Goal: Task Accomplishment & Management: Use online tool/utility

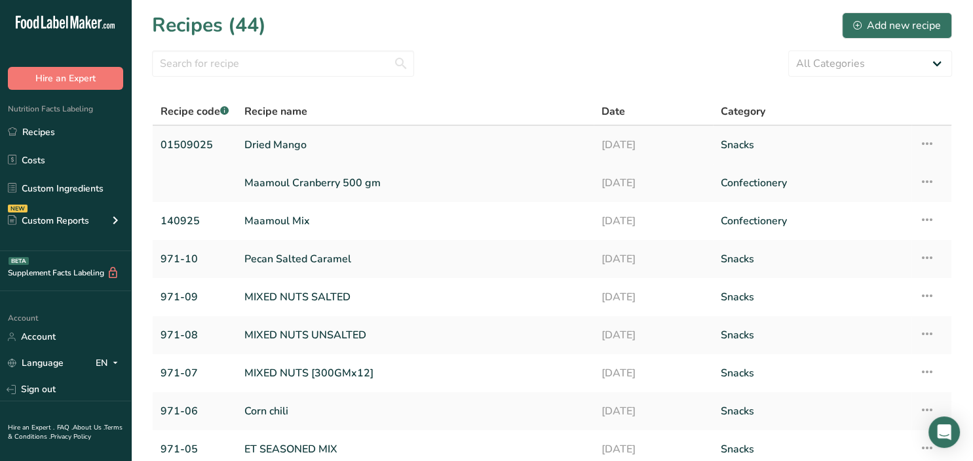
click at [298, 149] on link "Dried Mango" at bounding box center [416, 145] width 342 height 28
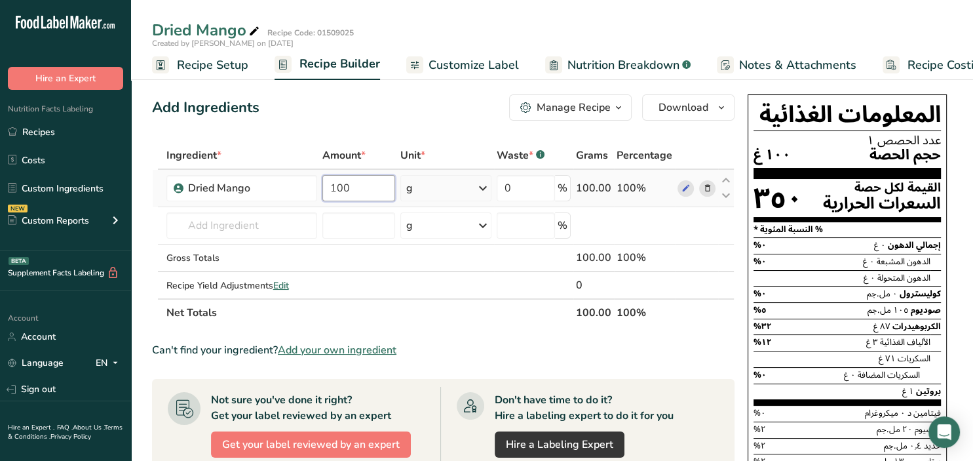
drag, startPoint x: 368, startPoint y: 182, endPoint x: 330, endPoint y: 182, distance: 38.0
click at [330, 182] on input "100" at bounding box center [359, 188] width 73 height 26
drag, startPoint x: 369, startPoint y: 190, endPoint x: 295, endPoint y: 197, distance: 74.4
click at [323, 197] on input "100" at bounding box center [359, 188] width 73 height 26
click at [688, 189] on div "Ingredient * Amount * Unit * Waste * .a-a{fill:#347362;}.b-a{fill:#fff;} Grams …" at bounding box center [443, 234] width 583 height 185
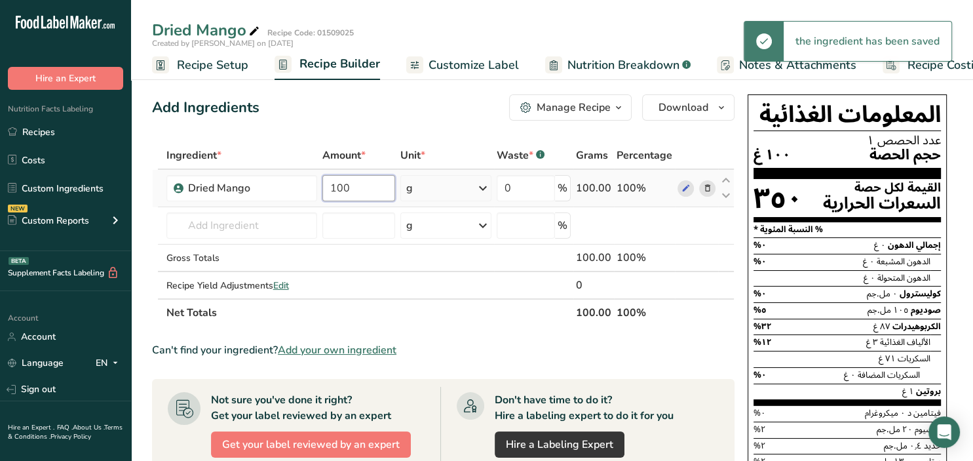
drag, startPoint x: 356, startPoint y: 190, endPoint x: 315, endPoint y: 189, distance: 41.3
click at [323, 189] on input "100" at bounding box center [359, 188] width 73 height 26
drag, startPoint x: 366, startPoint y: 182, endPoint x: 291, endPoint y: 188, distance: 75.0
click at [323, 188] on input "100" at bounding box center [359, 188] width 73 height 26
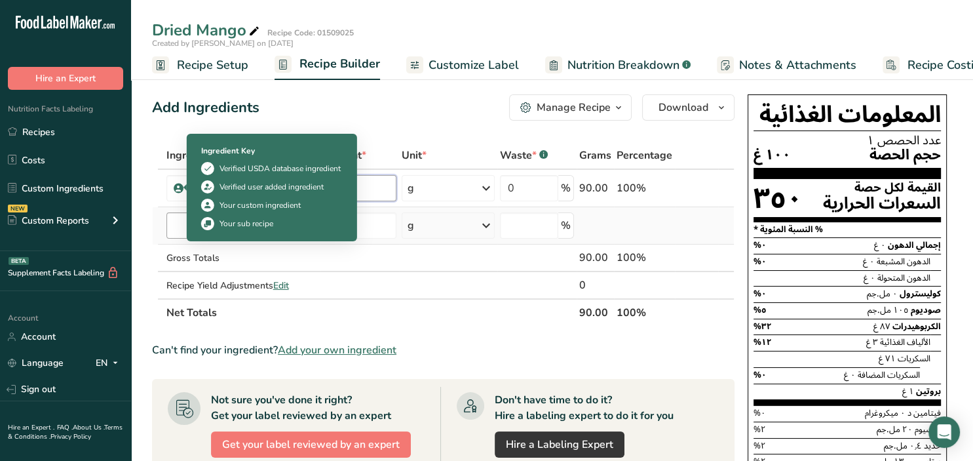
type input "90"
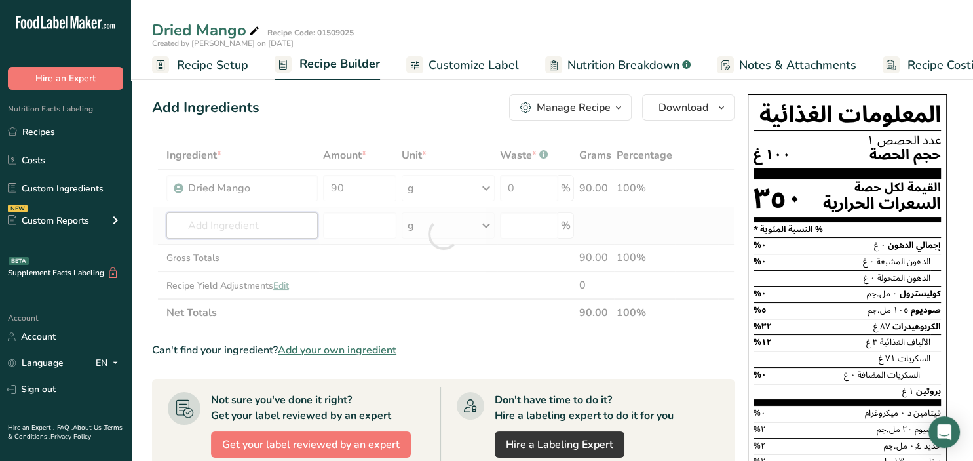
click at [172, 224] on div "Ingredient * Amount * Unit * Waste * .a-a{fill:#347362;}.b-a{fill:#fff;} Grams …" at bounding box center [443, 234] width 583 height 185
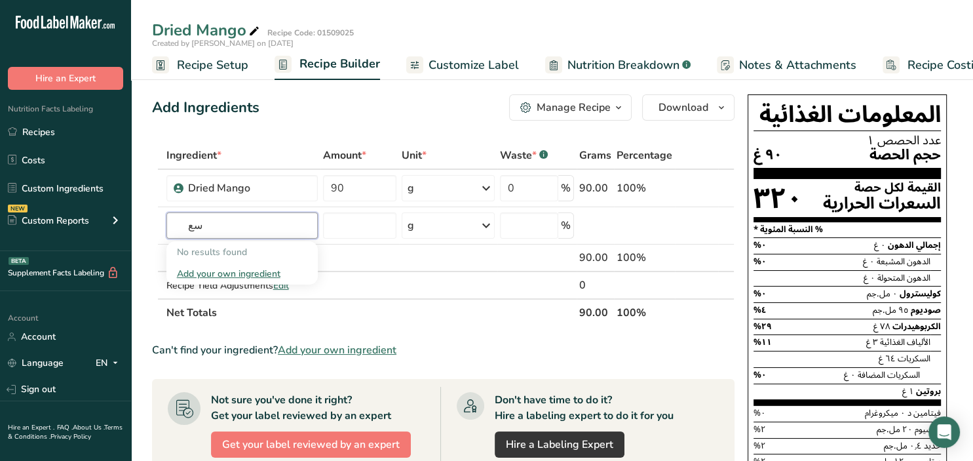
type input "س"
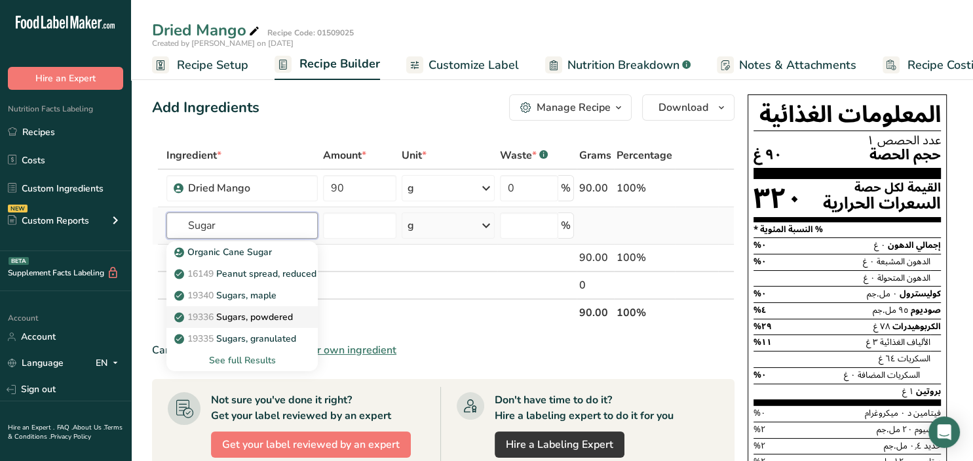
type input "Sugar"
click at [248, 315] on p "19336 Sugars, powdered" at bounding box center [235, 317] width 116 height 14
type input "Sugars, powdered"
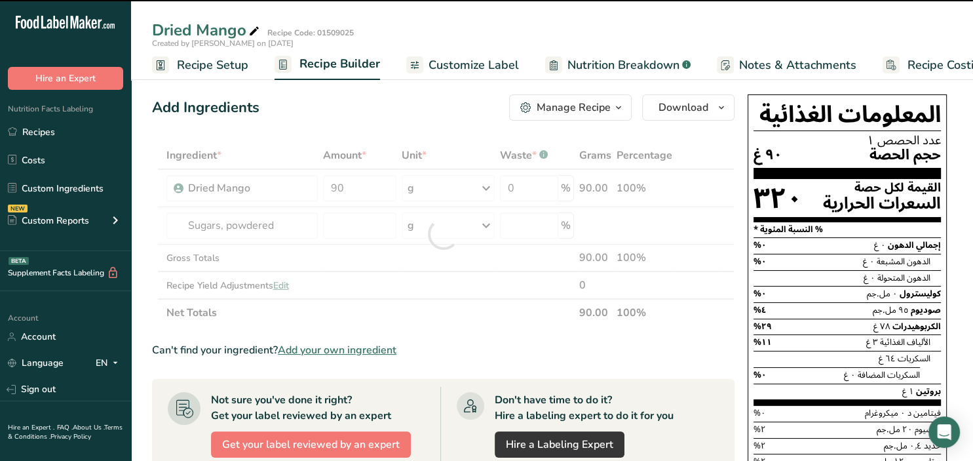
type input "0"
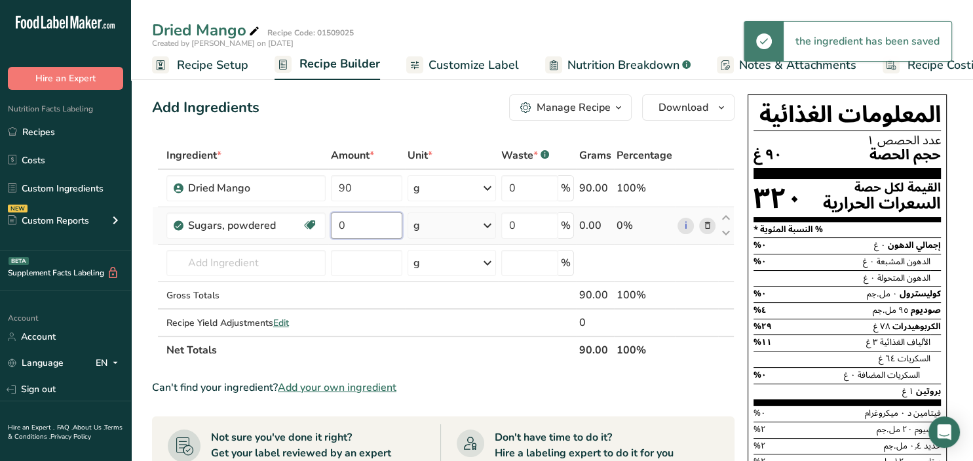
drag, startPoint x: 355, startPoint y: 224, endPoint x: 336, endPoint y: 224, distance: 19.7
click at [336, 224] on input "0" at bounding box center [366, 225] width 71 height 26
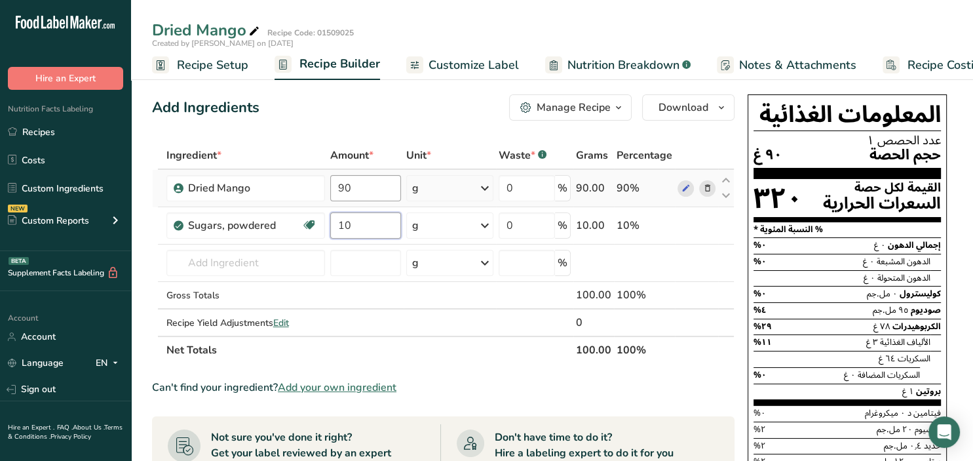
type input "10"
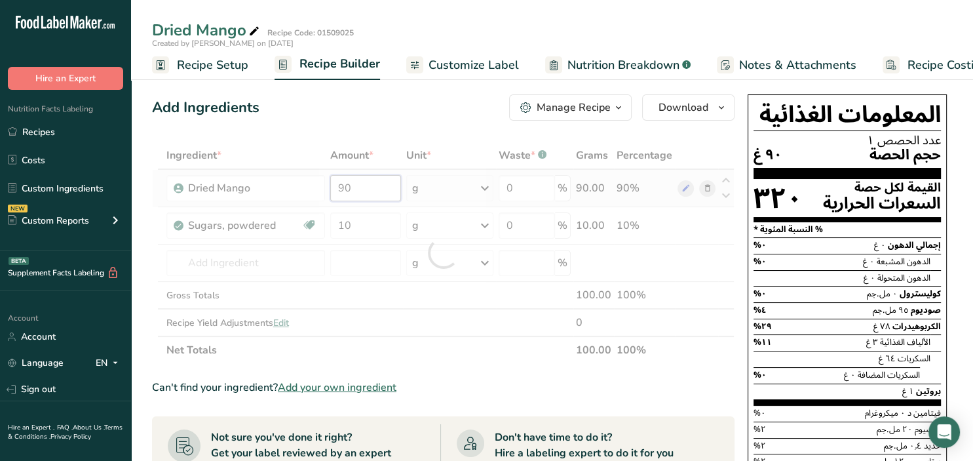
click at [357, 189] on input "90" at bounding box center [365, 188] width 71 height 26
click at [351, 189] on div at bounding box center [443, 253] width 583 height 222
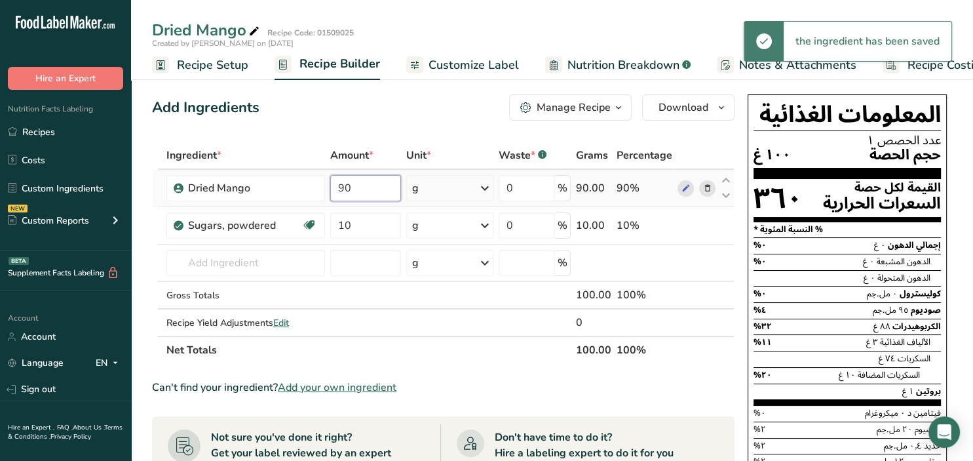
drag, startPoint x: 363, startPoint y: 190, endPoint x: 326, endPoint y: 185, distance: 36.4
click at [330, 185] on input "90" at bounding box center [365, 188] width 71 height 26
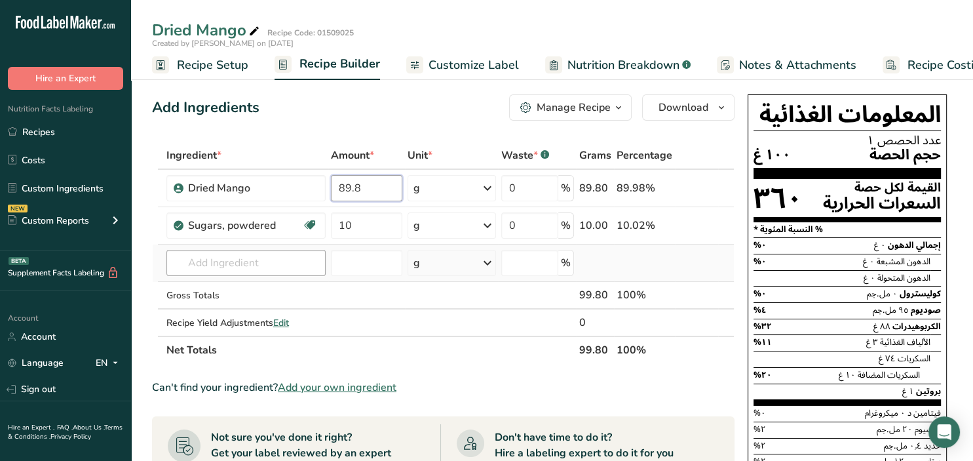
type input "89.8"
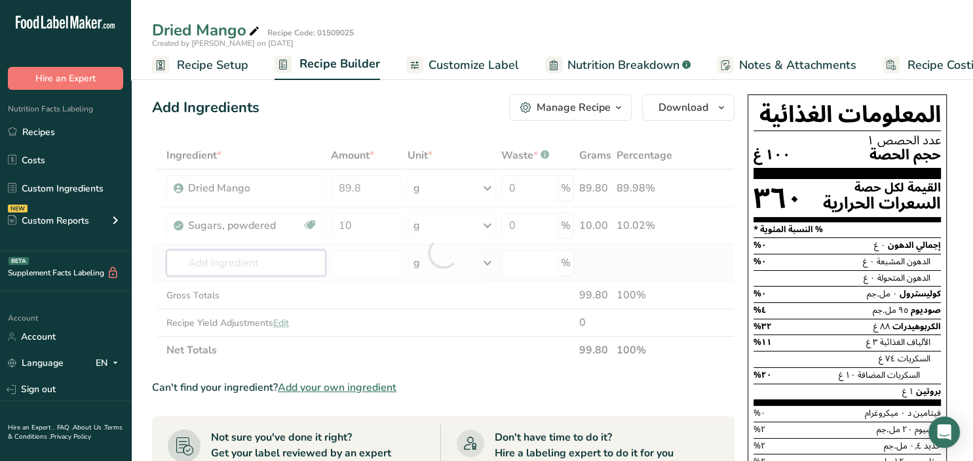
click at [283, 265] on input "text" at bounding box center [246, 263] width 159 height 26
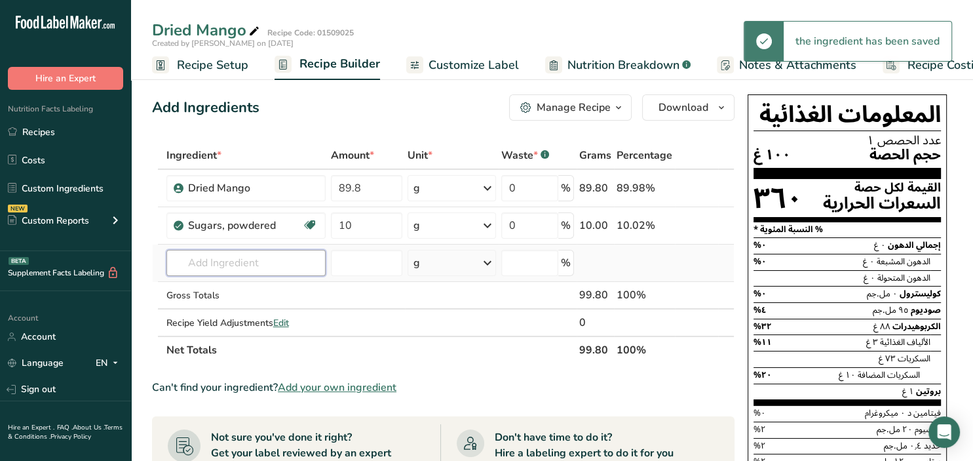
click at [283, 265] on input "text" at bounding box center [246, 263] width 159 height 26
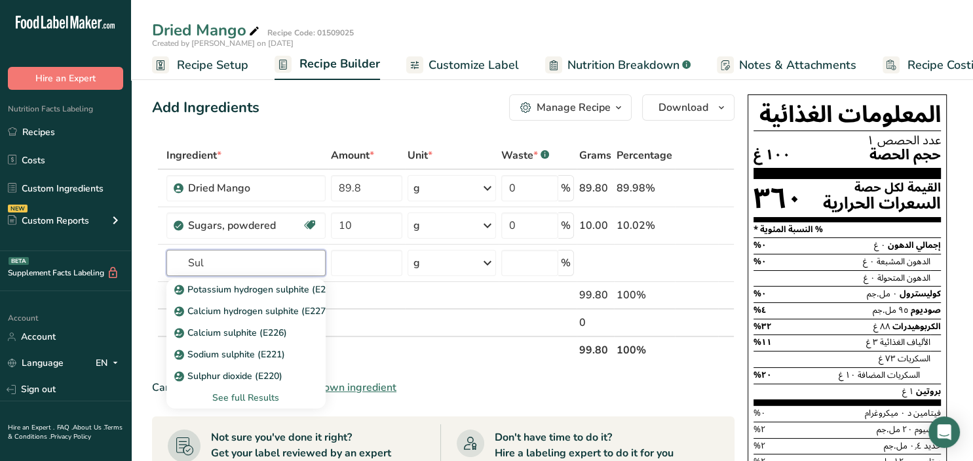
type input "Sul"
click at [273, 368] on link "Sulphur dioxide (E220)" at bounding box center [246, 376] width 159 height 22
type input "Sulphur dioxide (E220)"
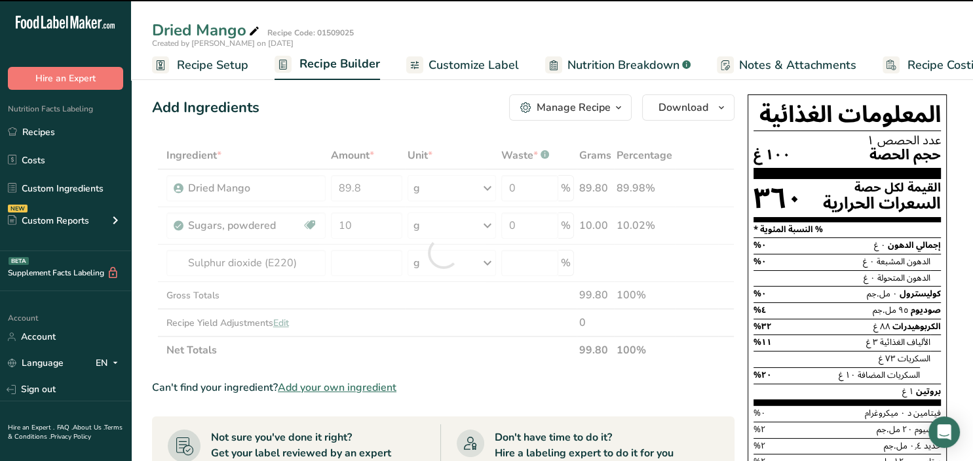
type input "0"
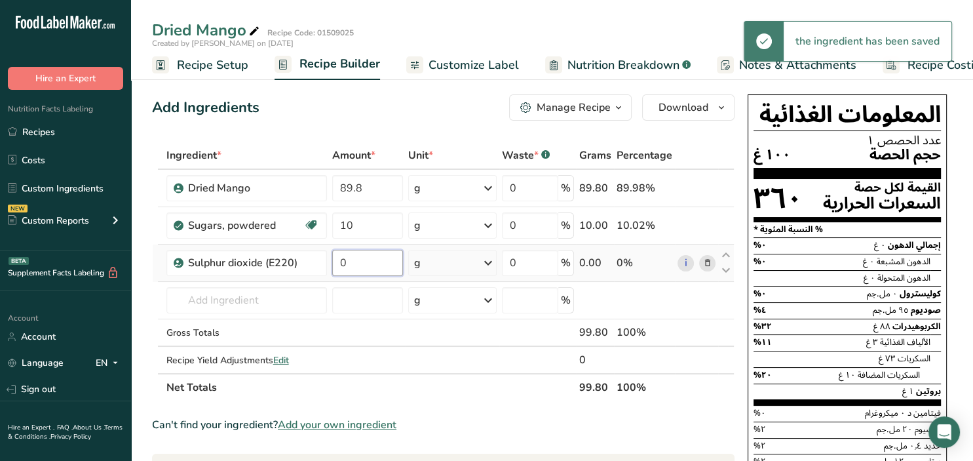
drag, startPoint x: 361, startPoint y: 264, endPoint x: 317, endPoint y: 257, distance: 44.4
click at [332, 257] on input "0" at bounding box center [367, 263] width 71 height 26
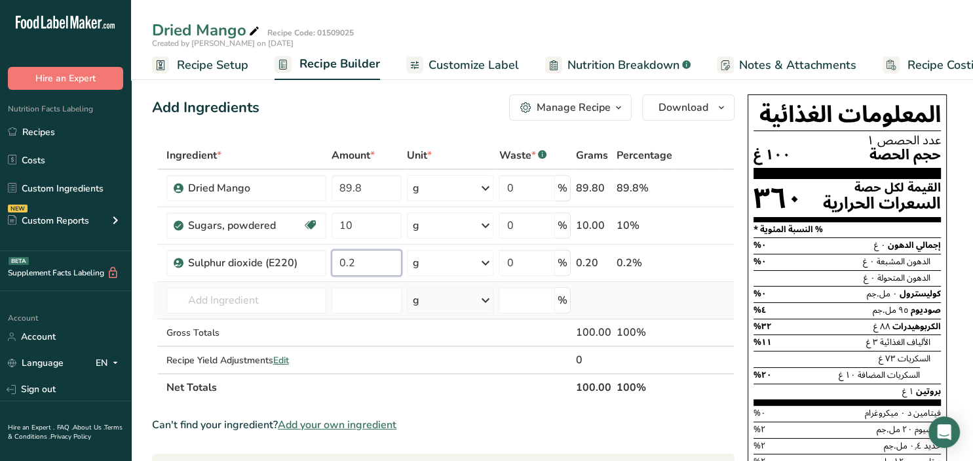
type input "0.2"
click at [713, 308] on div "Ingredient * Amount * Unit * Waste * .a-a{fill:#347362;}.b-a{fill:#fff;} Grams …" at bounding box center [443, 272] width 583 height 260
click at [718, 110] on icon "button" at bounding box center [722, 108] width 10 height 16
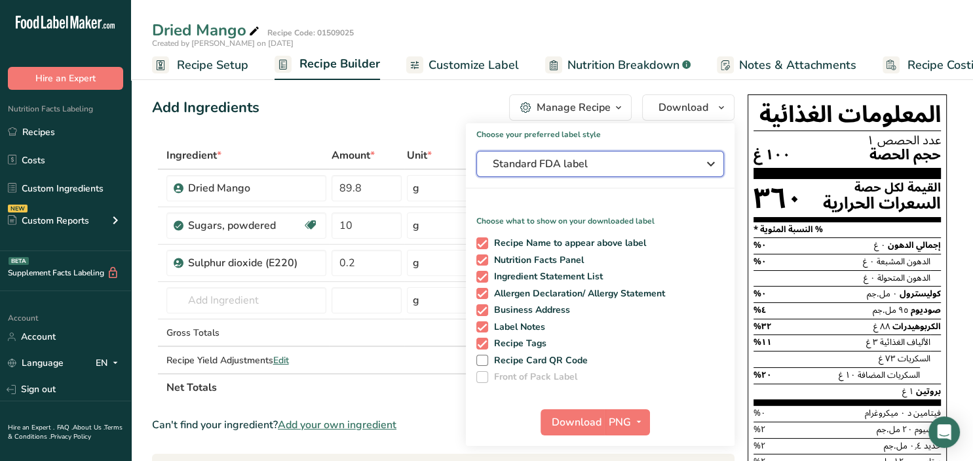
click at [713, 164] on icon "button" at bounding box center [711, 164] width 16 height 24
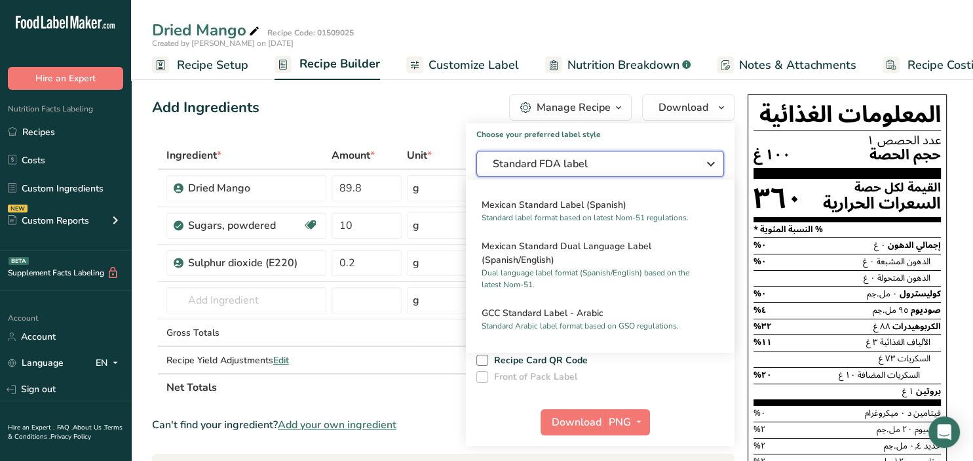
scroll to position [764, 0]
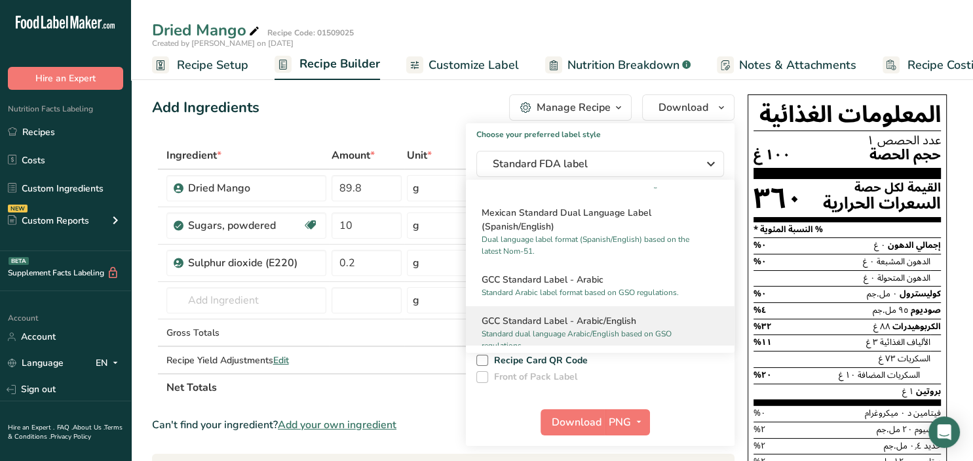
click at [631, 317] on h2 "GCC Standard Label - Arabic/English" at bounding box center [600, 321] width 237 height 14
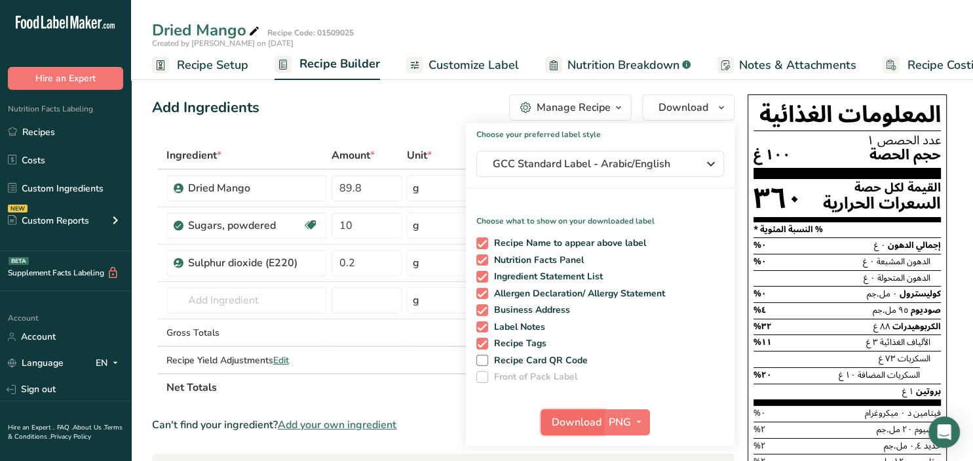
click at [566, 422] on span "Download" at bounding box center [577, 422] width 50 height 16
click at [644, 421] on icon "button" at bounding box center [639, 422] width 10 height 16
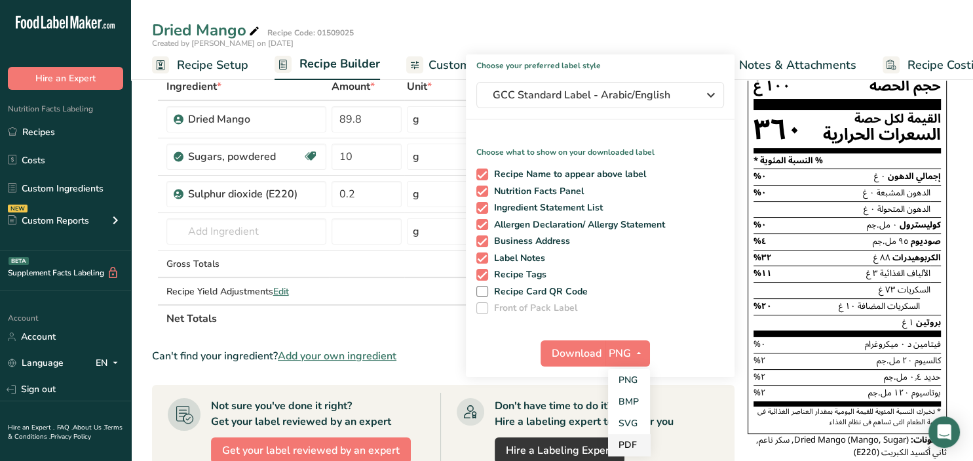
click at [629, 444] on link "PDF" at bounding box center [629, 445] width 42 height 22
click at [589, 355] on span "Download" at bounding box center [578, 353] width 50 height 16
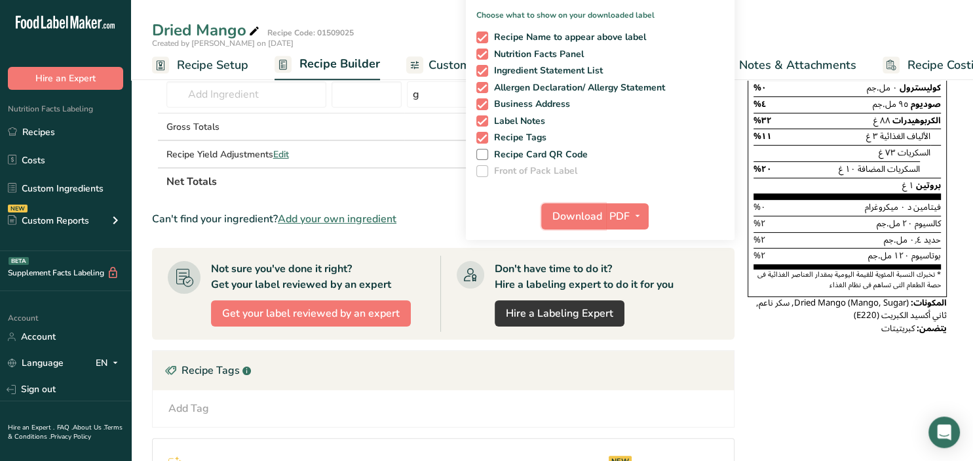
scroll to position [207, 0]
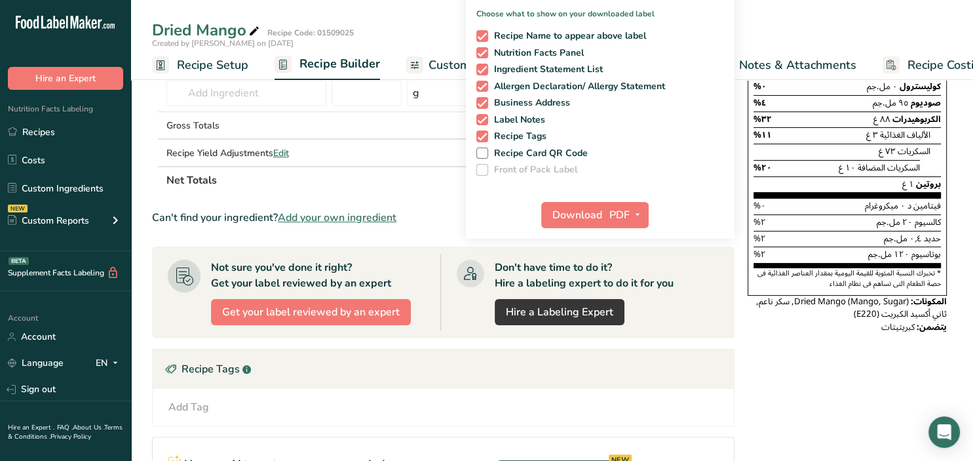
drag, startPoint x: 378, startPoint y: 375, endPoint x: 372, endPoint y: 374, distance: 6.6
click at [378, 376] on div "Recipe Tags .a-a{fill:#347362;}.b-a{fill:#fff;}" at bounding box center [443, 368] width 581 height 39
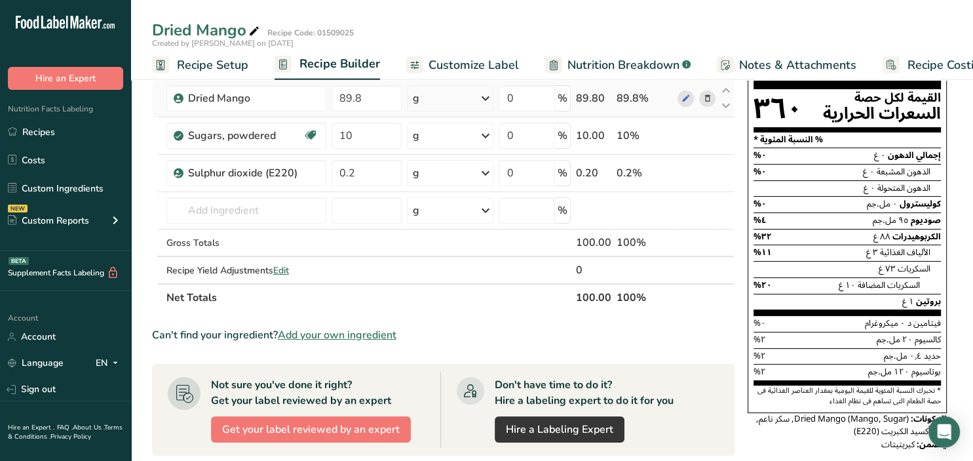
scroll to position [0, 0]
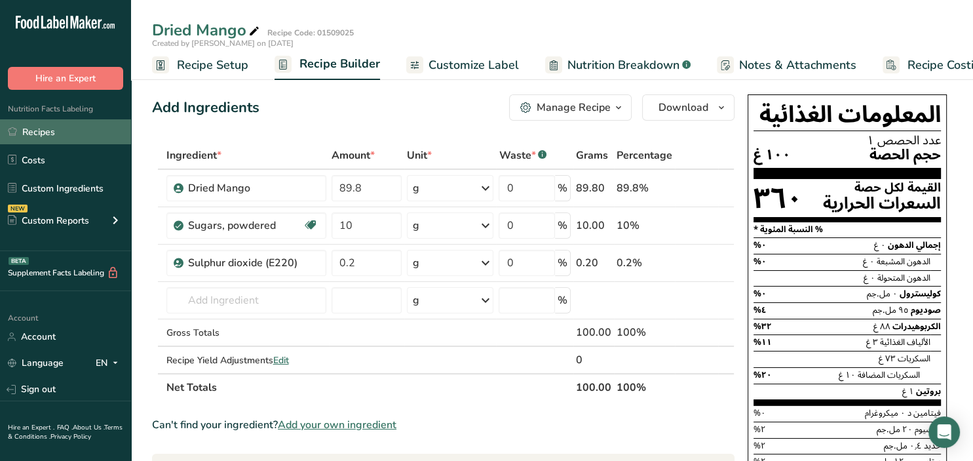
click at [53, 131] on link "Recipes" at bounding box center [65, 131] width 131 height 25
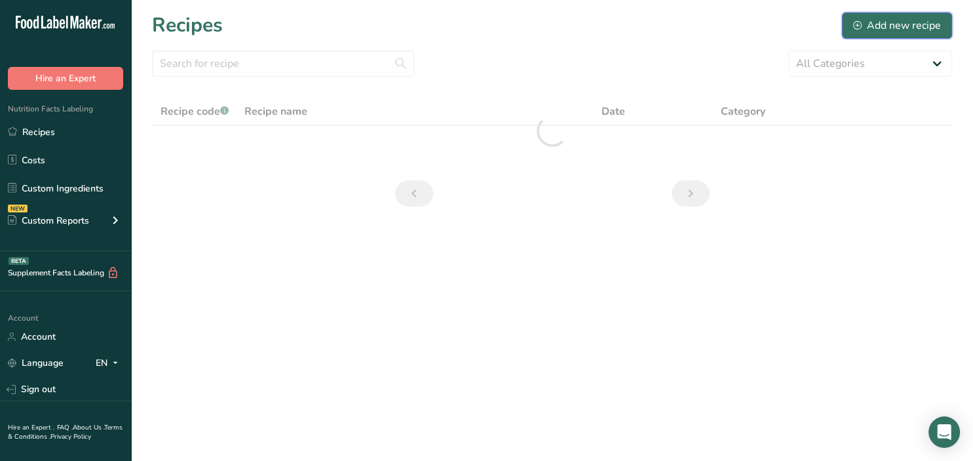
click at [907, 30] on div "Add new recipe" at bounding box center [898, 26] width 88 height 16
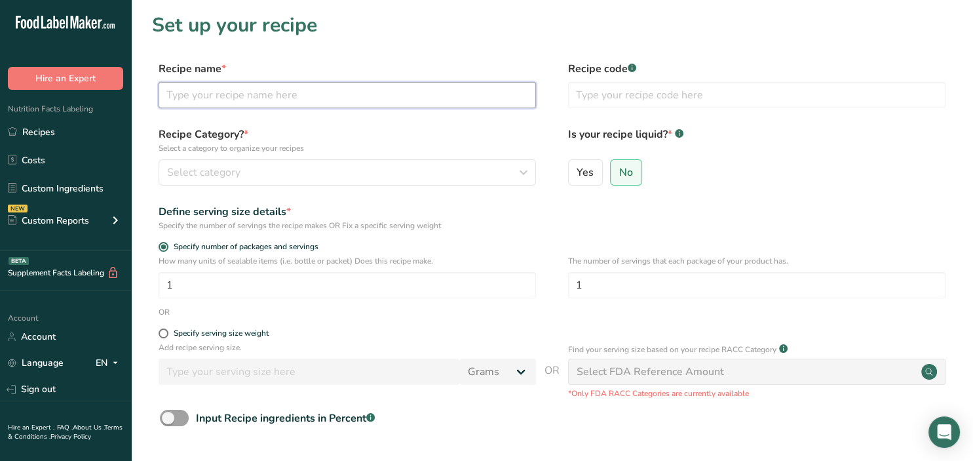
click at [258, 99] on input "text" at bounding box center [348, 95] width 378 height 26
click at [182, 90] on input "Permission Fruits" at bounding box center [348, 95] width 378 height 26
type input "Persimmon Fruits"
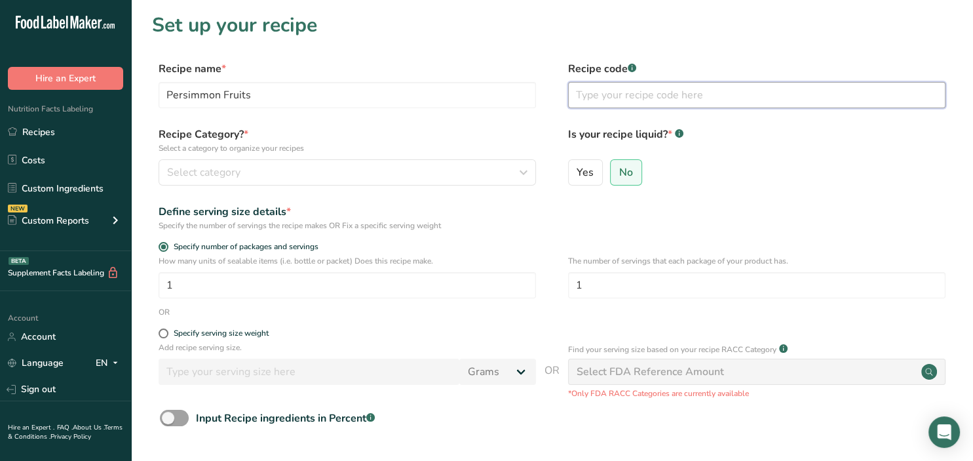
click at [583, 101] on input "text" at bounding box center [757, 95] width 378 height 26
type input "01609025"
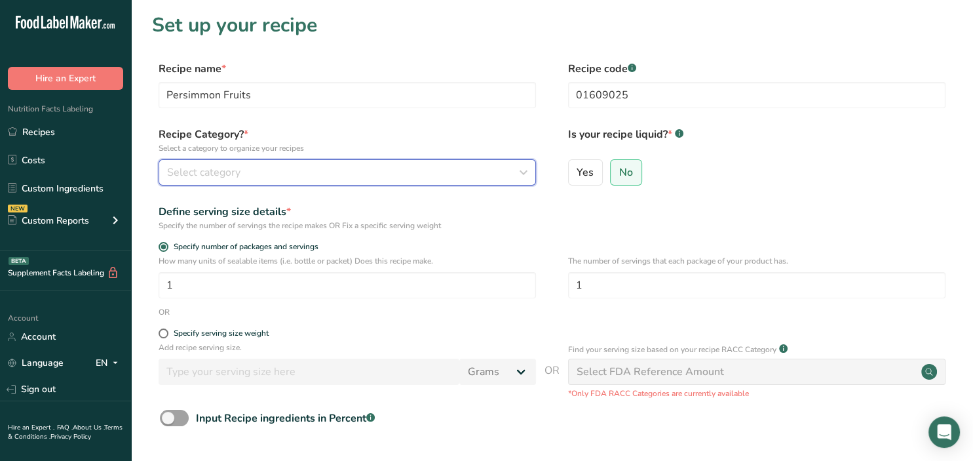
click at [328, 180] on div "Select category" at bounding box center [343, 173] width 353 height 16
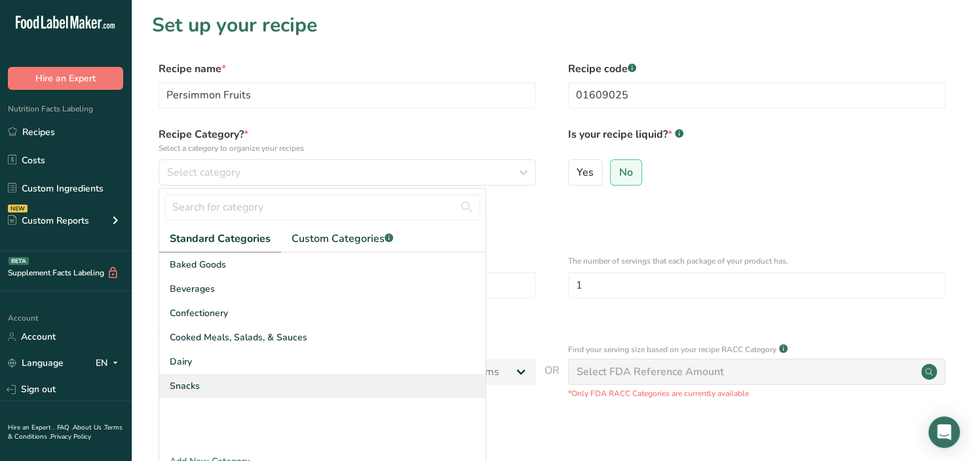
click at [285, 385] on div "Snacks" at bounding box center [322, 386] width 326 height 24
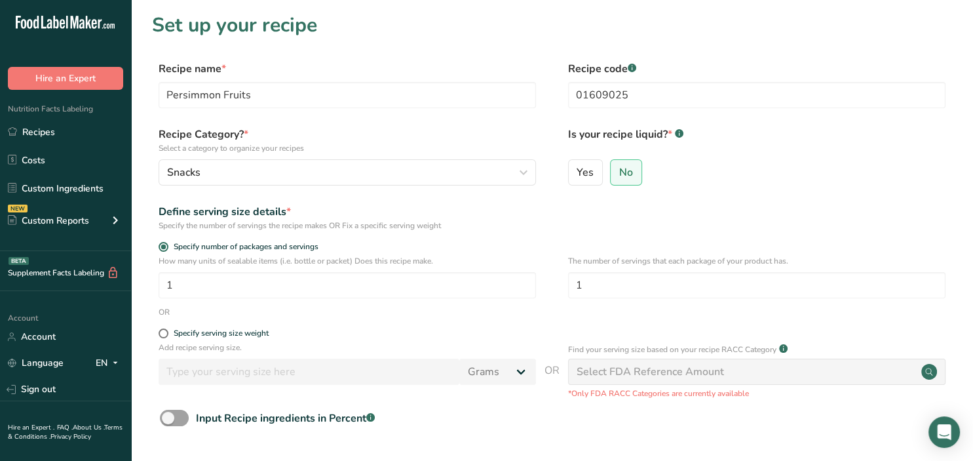
scroll to position [127, 0]
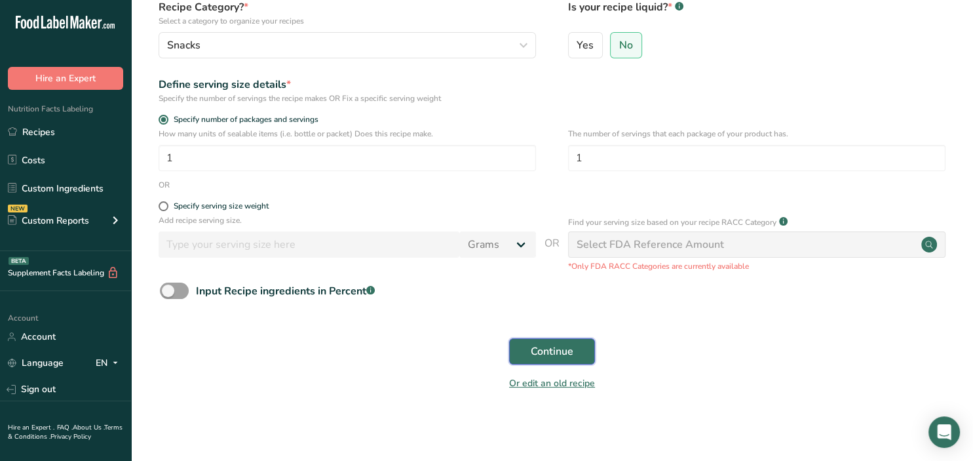
click at [552, 352] on span "Continue" at bounding box center [552, 352] width 43 height 16
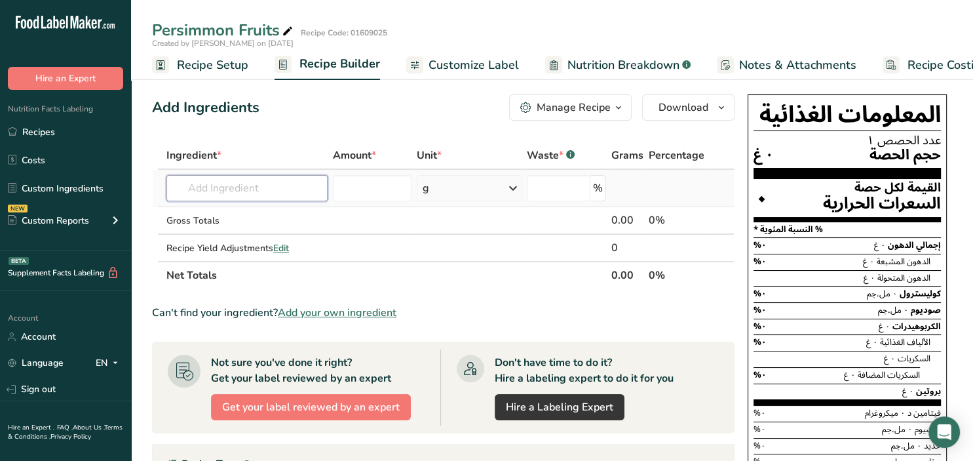
click at [292, 197] on input "text" at bounding box center [247, 188] width 161 height 26
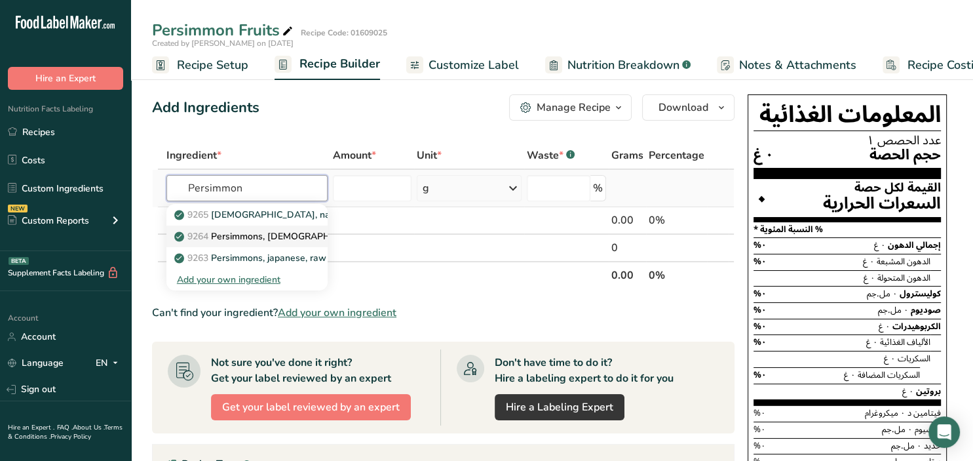
type input "Persimmon"
click at [279, 236] on p "9264 Persimmons, [DEMOGRAPHIC_DATA], dried" at bounding box center [287, 236] width 220 height 14
type input "Persimmons, [DEMOGRAPHIC_DATA], dried"
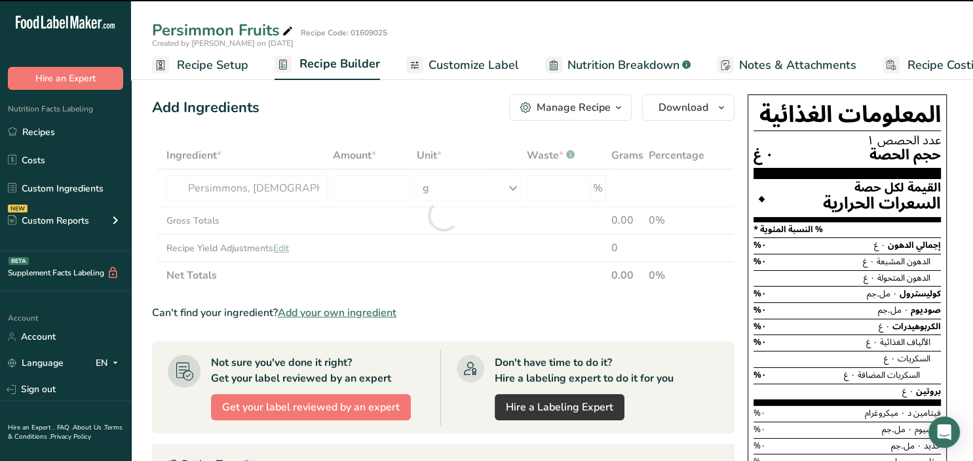
type input "0"
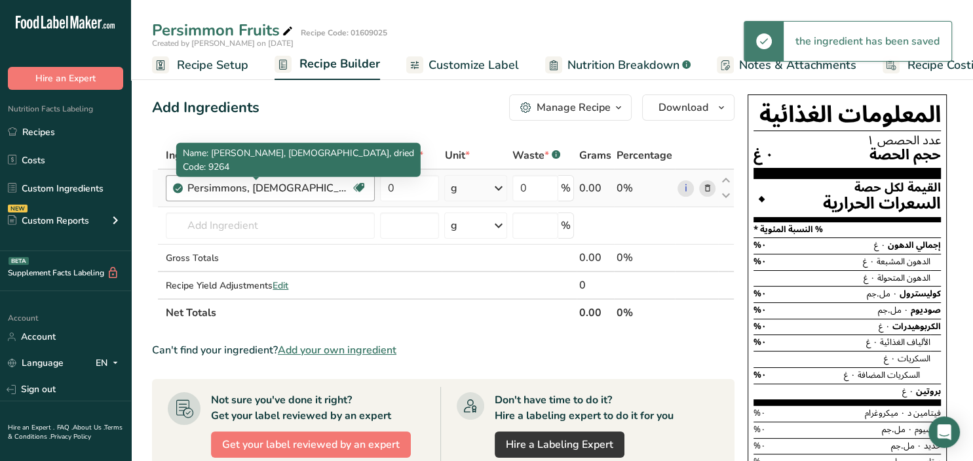
click at [275, 187] on div "Persimmons, [DEMOGRAPHIC_DATA], dried" at bounding box center [269, 188] width 164 height 16
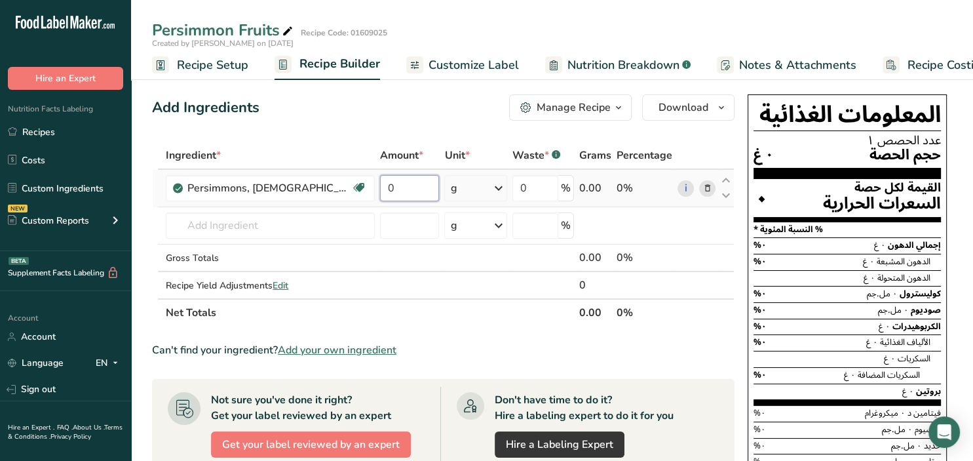
click at [380, 181] on input "0" at bounding box center [409, 188] width 59 height 26
drag, startPoint x: 378, startPoint y: 186, endPoint x: 359, endPoint y: 186, distance: 18.4
click at [380, 186] on input "0" at bounding box center [409, 188] width 59 height 26
type input "99.8"
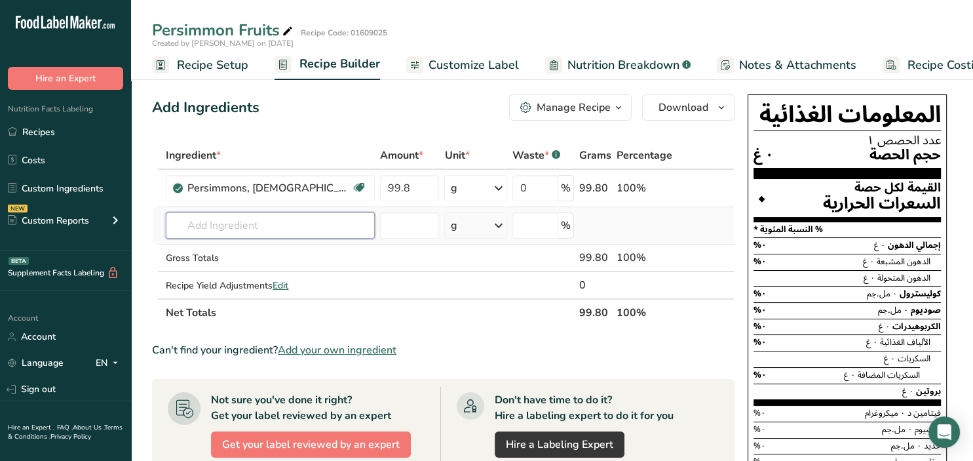
click at [240, 227] on input "text" at bounding box center [270, 225] width 209 height 26
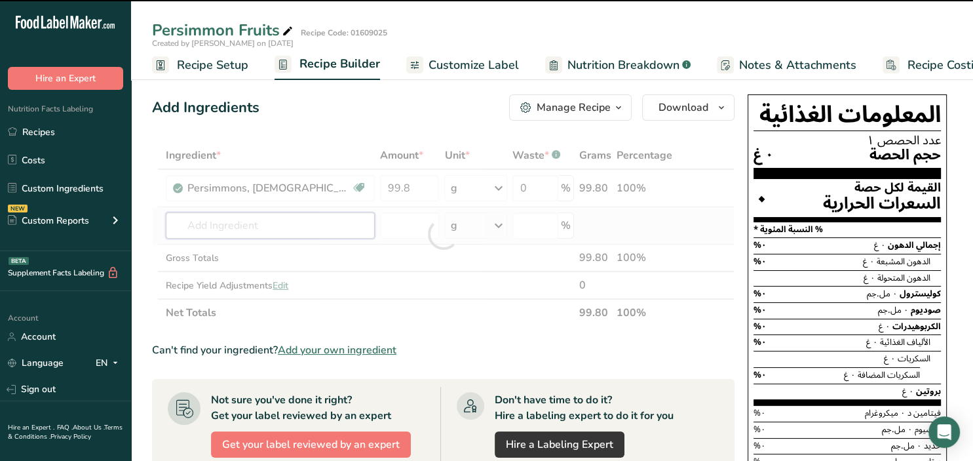
type input "S"
type input "u"
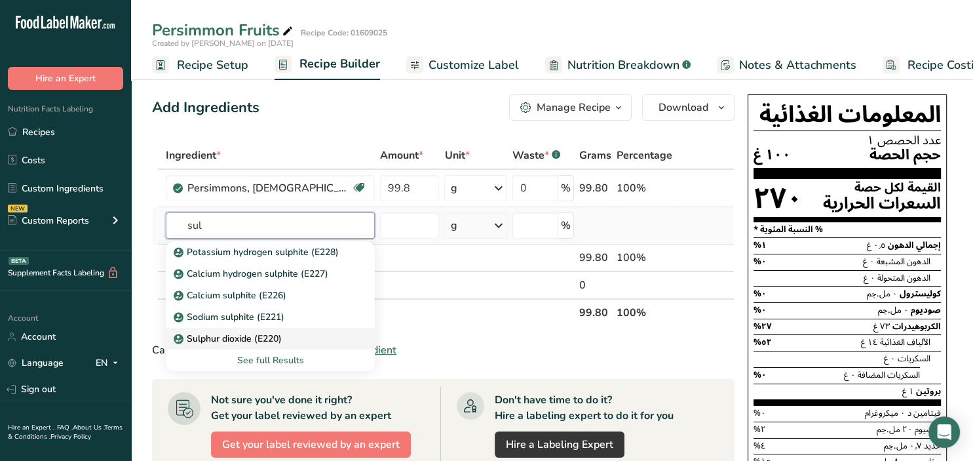
type input "sul"
click at [227, 343] on p "Sulphur dioxide (E220)" at bounding box center [229, 339] width 106 height 14
type input "Sulphur dioxide (E220)"
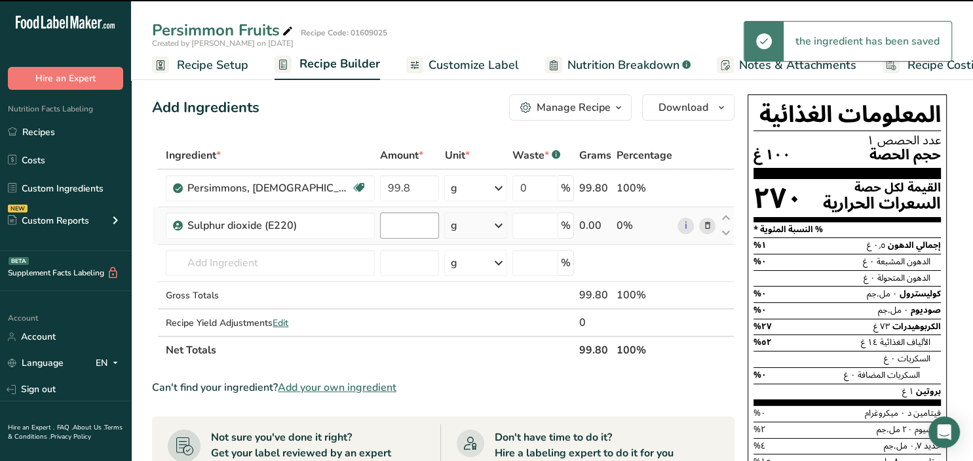
type input "0"
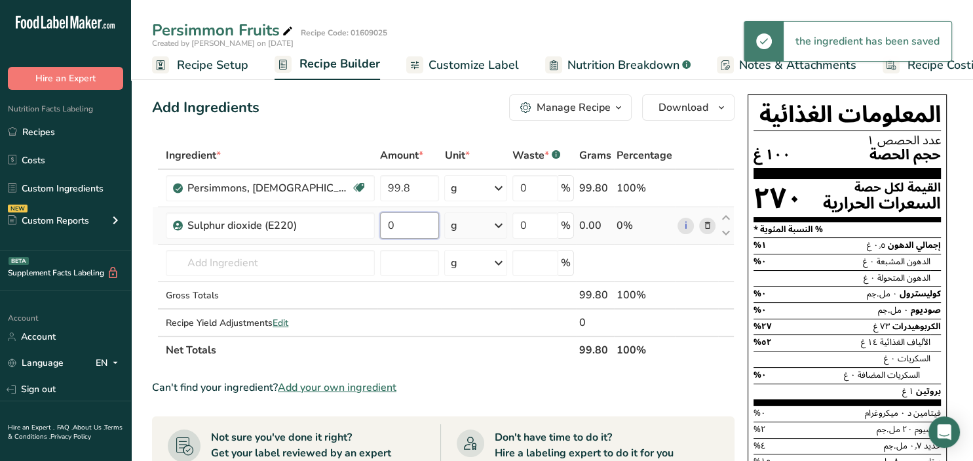
drag, startPoint x: 398, startPoint y: 227, endPoint x: 313, endPoint y: 227, distance: 85.2
click at [380, 227] on input "0" at bounding box center [409, 225] width 59 height 26
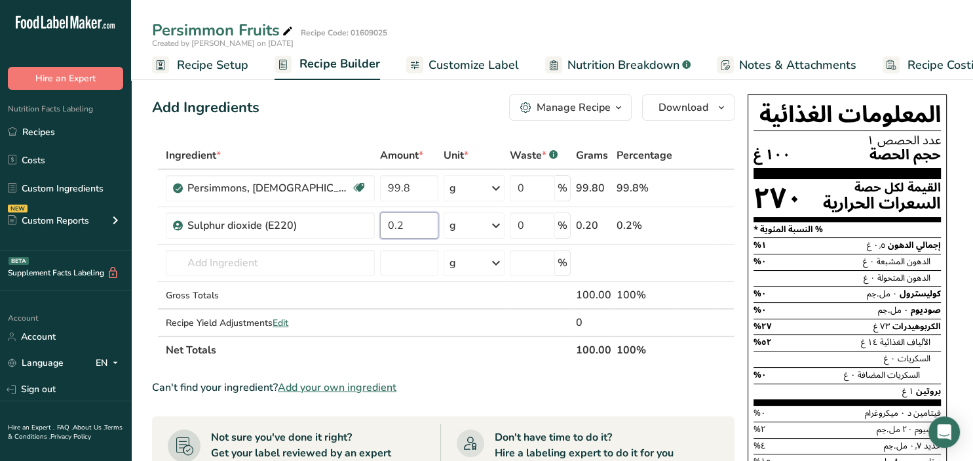
type input "0.2"
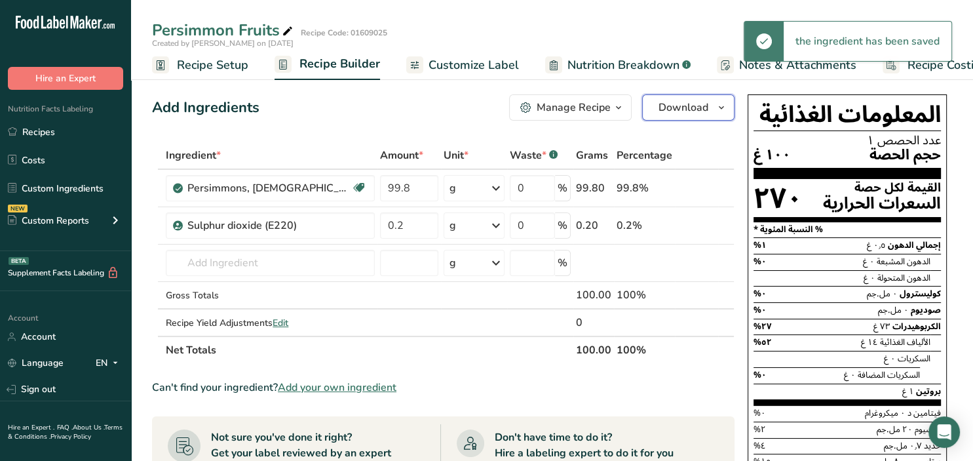
click at [727, 113] on icon "button" at bounding box center [722, 108] width 10 height 16
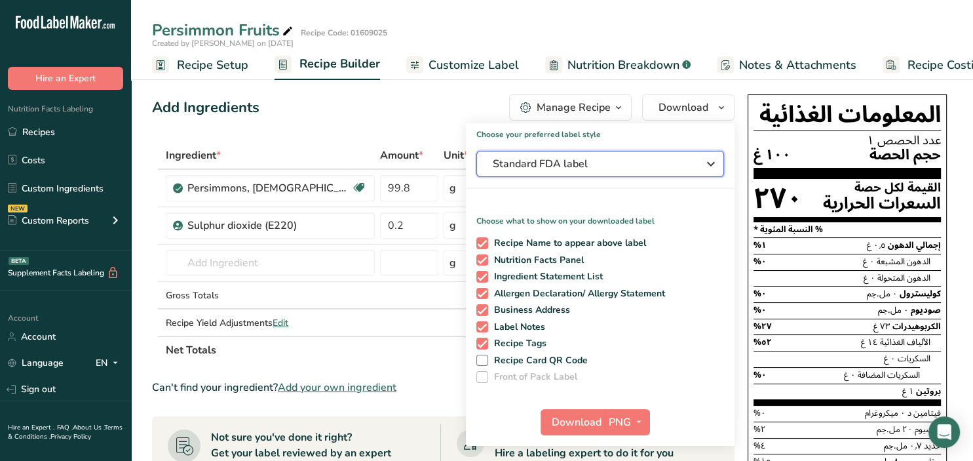
click at [702, 165] on div "Standard FDA label" at bounding box center [600, 164] width 215 height 16
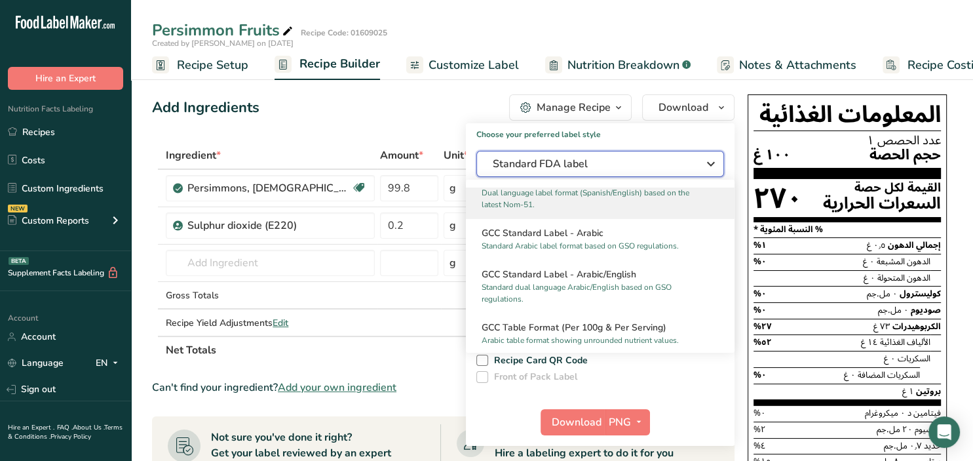
scroll to position [850, 0]
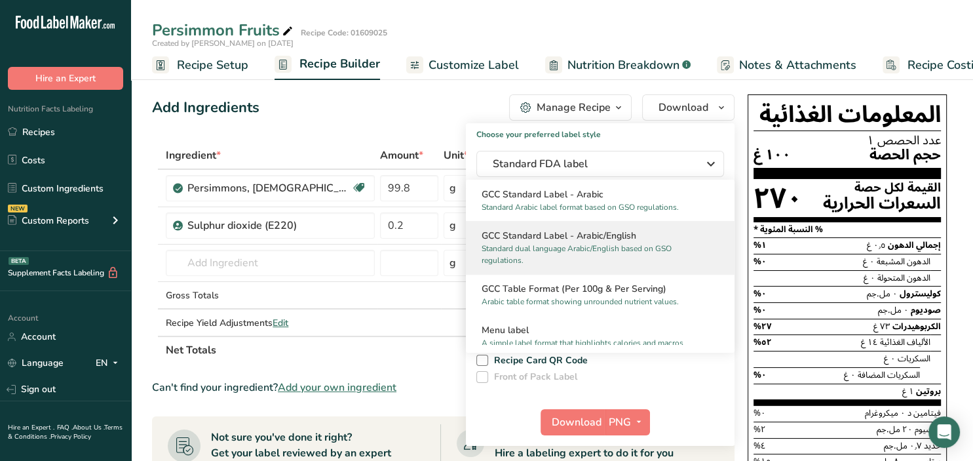
click at [601, 252] on p "Standard dual language Arabic/English based on GSO regulations." at bounding box center [595, 255] width 226 height 24
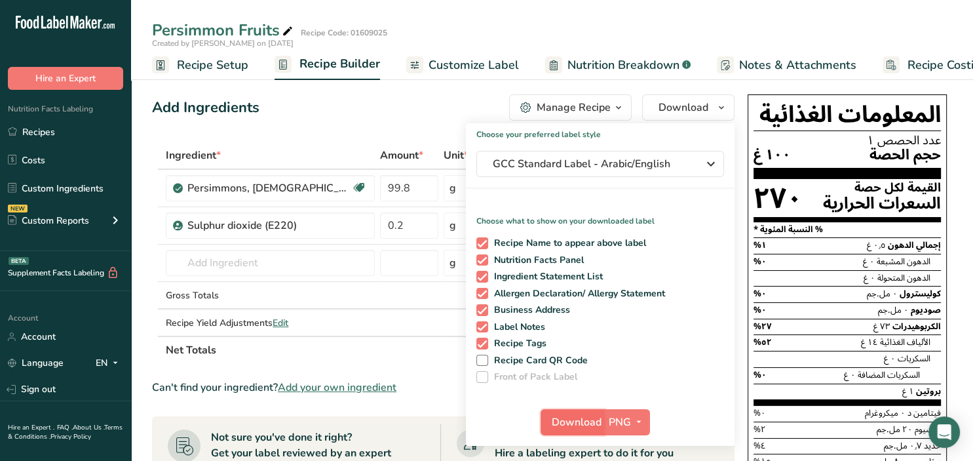
click at [579, 421] on span "Download" at bounding box center [577, 422] width 50 height 16
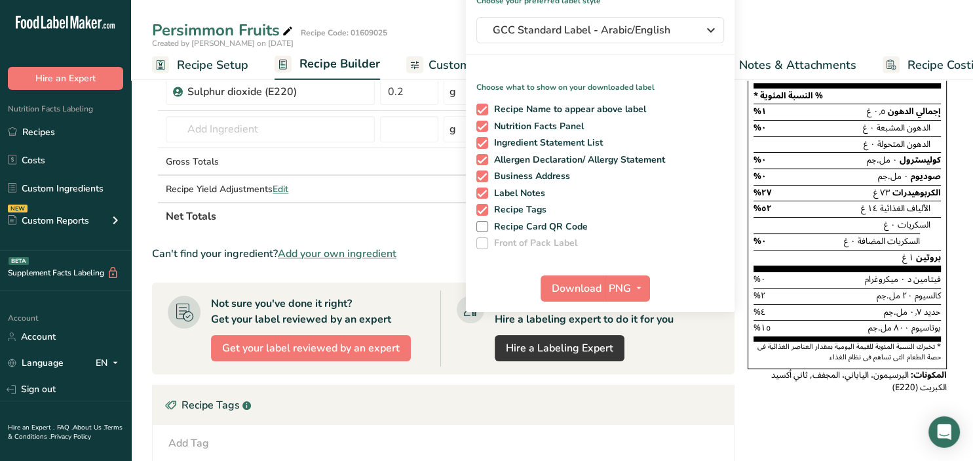
scroll to position [138, 0]
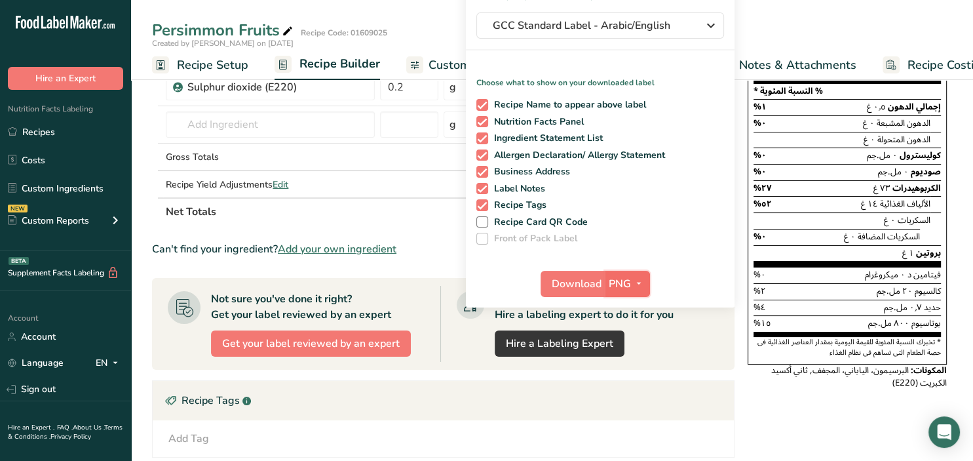
click at [637, 289] on icon "button" at bounding box center [639, 283] width 10 height 16
click at [633, 370] on link "PDF" at bounding box center [629, 375] width 42 height 22
click at [597, 281] on span "Download" at bounding box center [578, 284] width 50 height 16
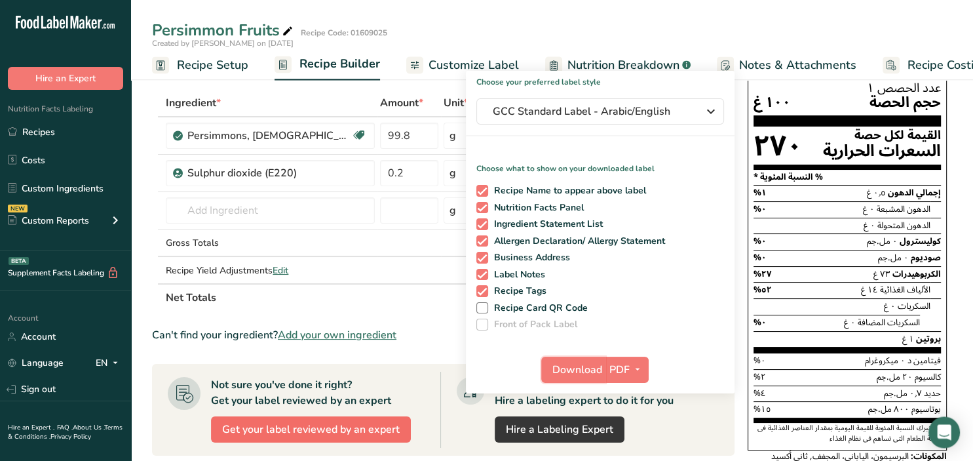
scroll to position [0, 0]
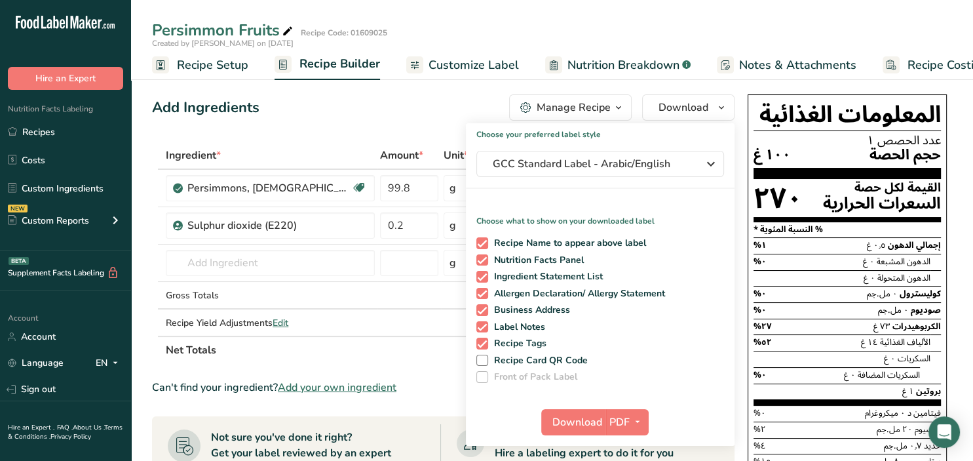
click at [432, 106] on div "Add Ingredients Manage Recipe Delete Recipe Duplicate Recipe Scale Recipe Save …" at bounding box center [443, 107] width 583 height 26
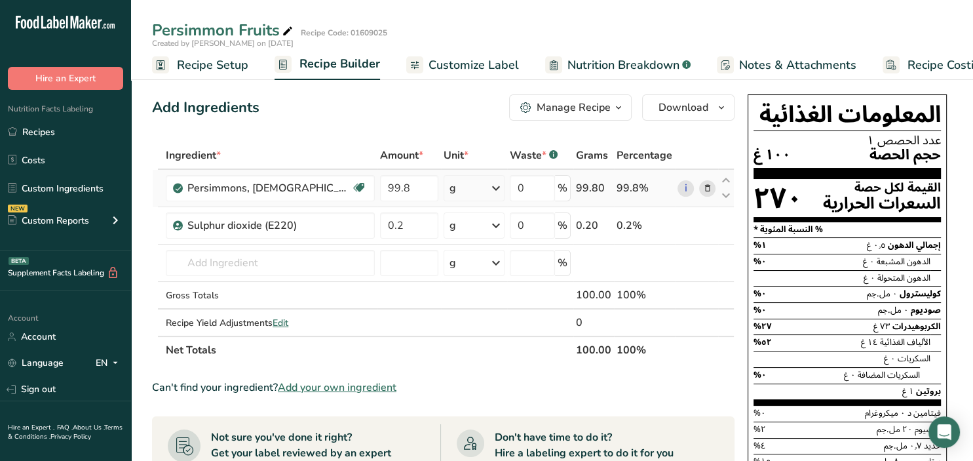
click at [712, 191] on icon at bounding box center [707, 189] width 9 height 14
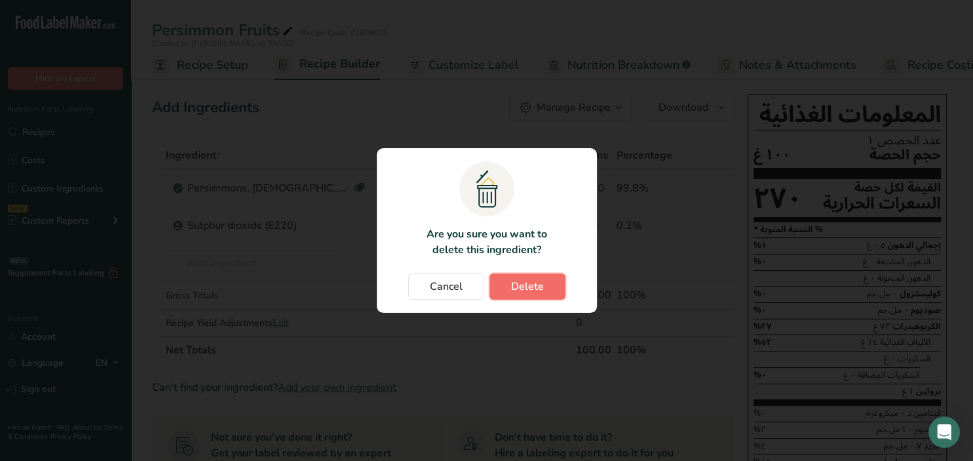
click at [538, 296] on button "Delete" at bounding box center [528, 286] width 76 height 26
type input "0.2"
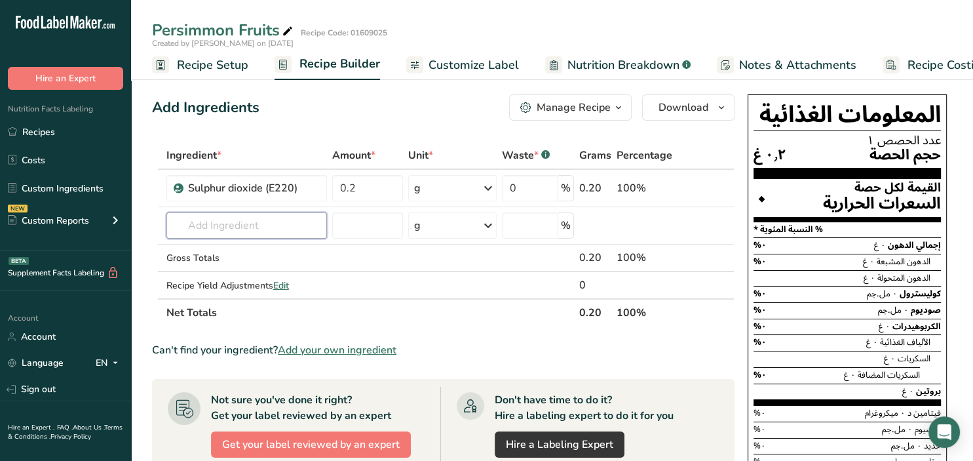
click at [234, 216] on input "text" at bounding box center [247, 225] width 161 height 26
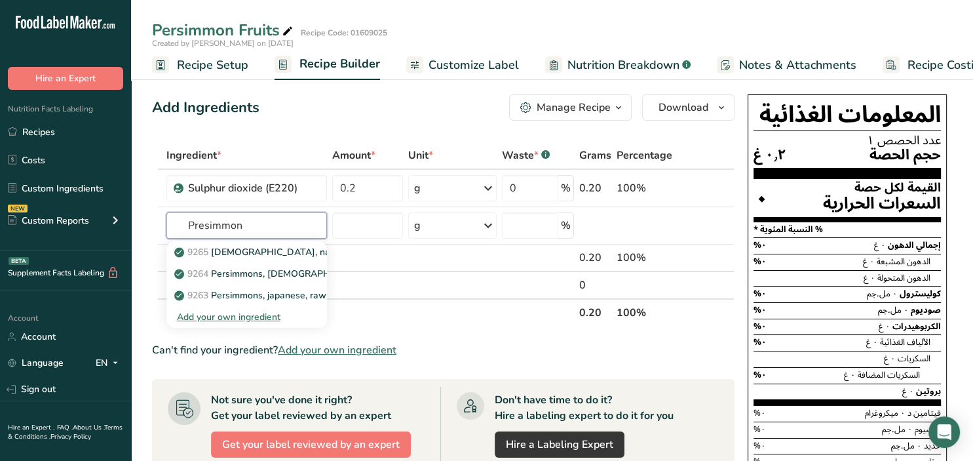
type input "Presimmon"
click at [269, 316] on div "Add your own ingredient" at bounding box center [247, 317] width 140 height 14
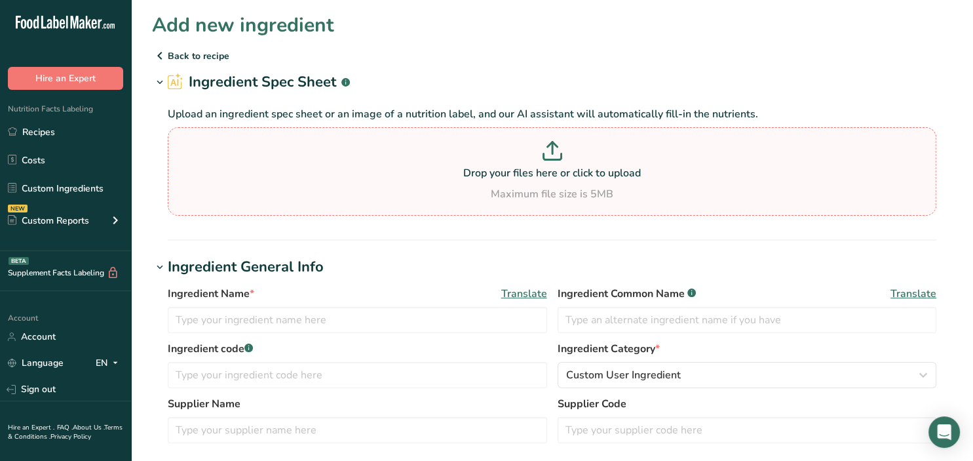
click at [568, 168] on p "Drop your files here or click to upload" at bounding box center [552, 173] width 762 height 16
click at [568, 168] on input "Drop your files here or click to upload Maximum file size is 5MB" at bounding box center [552, 171] width 769 height 88
type input "C:\fakepath\nutricontrol analiz.pdf"
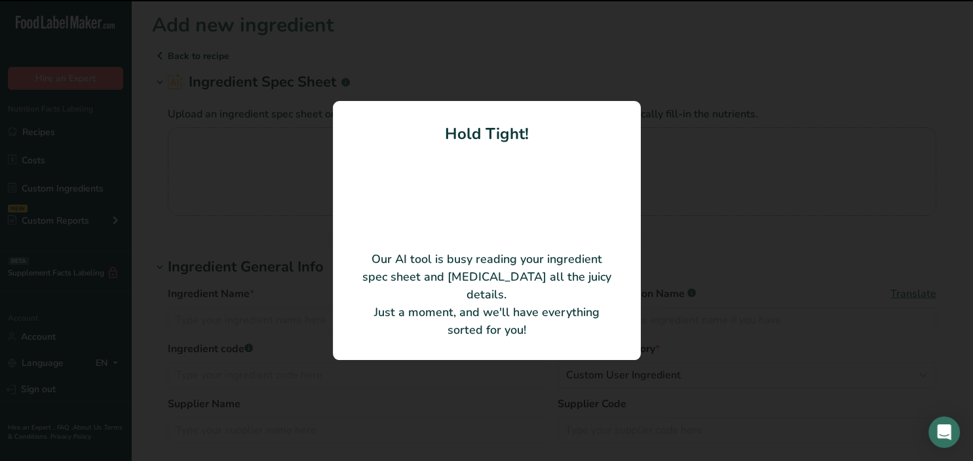
type input "Dried Persimmon 1/4 Slices - 17-19% moisture"
type input "1"
type input "Balkhoorma LLC"
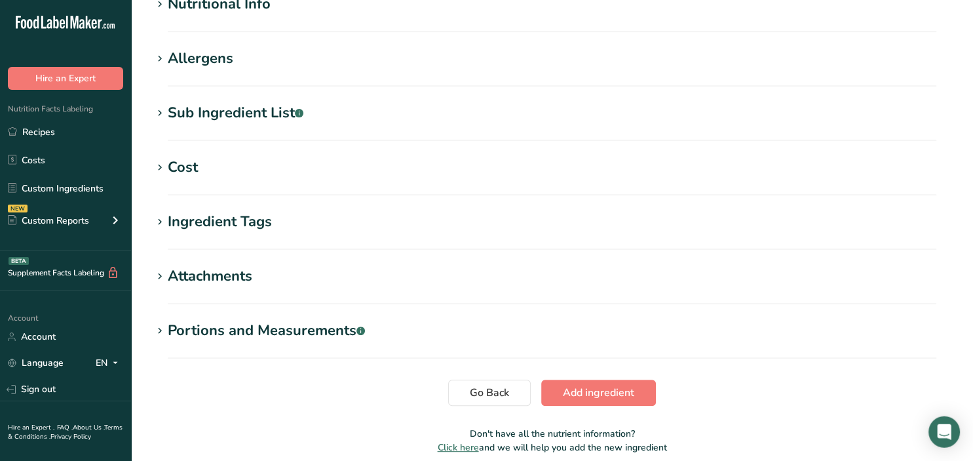
scroll to position [490, 0]
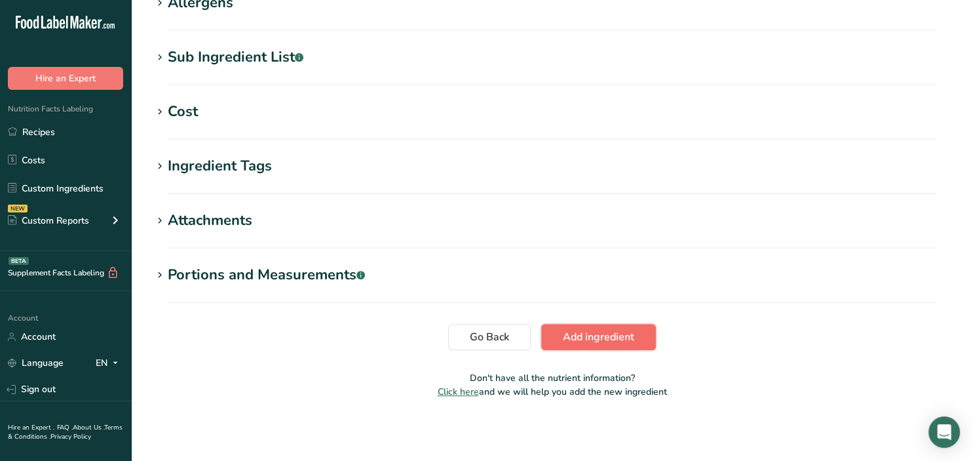
click at [574, 339] on span "Add ingredient" at bounding box center [598, 337] width 71 height 16
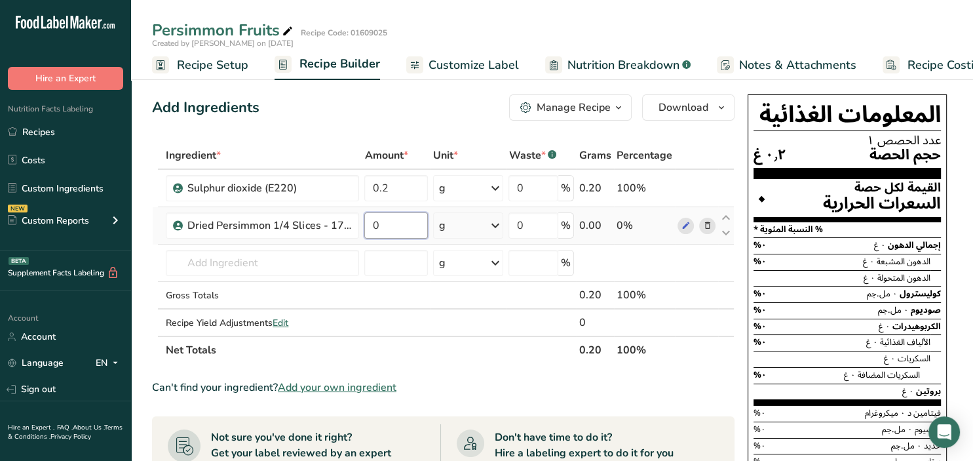
drag, startPoint x: 403, startPoint y: 219, endPoint x: 344, endPoint y: 222, distance: 59.1
click at [364, 222] on input "0" at bounding box center [395, 225] width 63 height 26
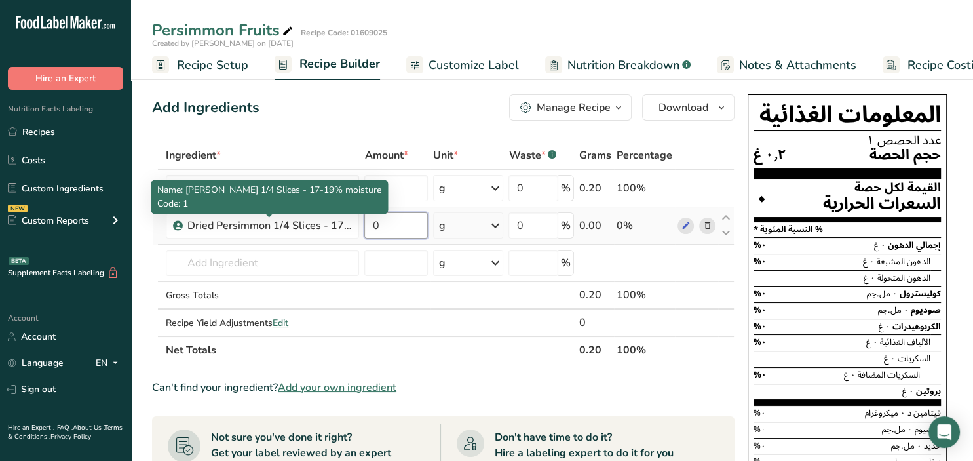
type input "8"
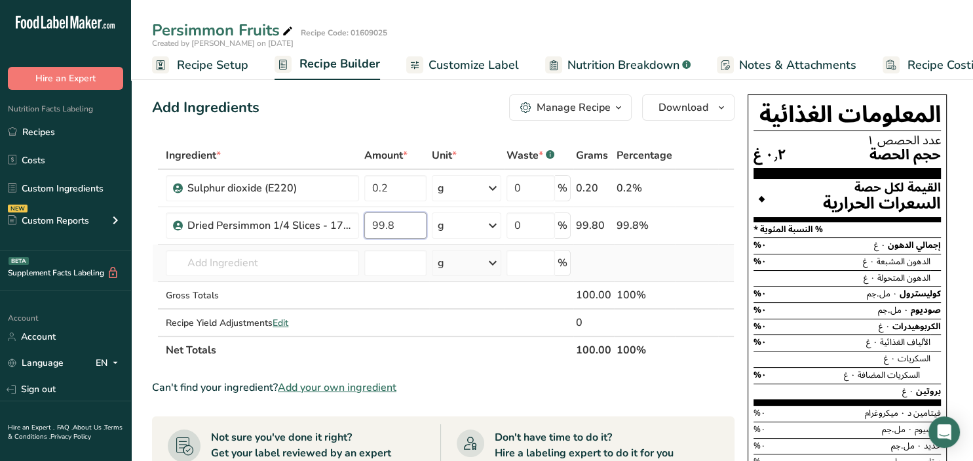
type input "99.8"
click at [158, 262] on div "Ingredient * Amount * Unit * Waste * .a-a{fill:#347362;}.b-a{fill:#fff;} Grams …" at bounding box center [443, 253] width 583 height 222
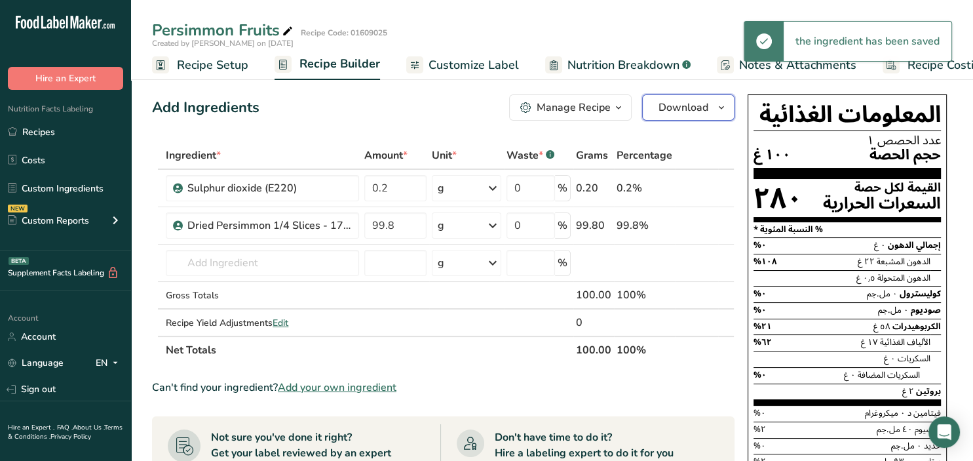
click at [724, 111] on icon "button" at bounding box center [722, 108] width 10 height 16
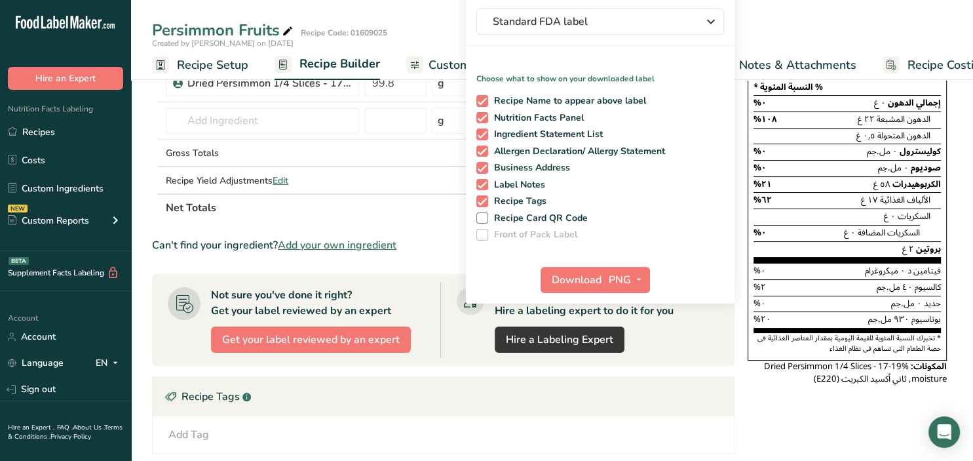
scroll to position [138, 0]
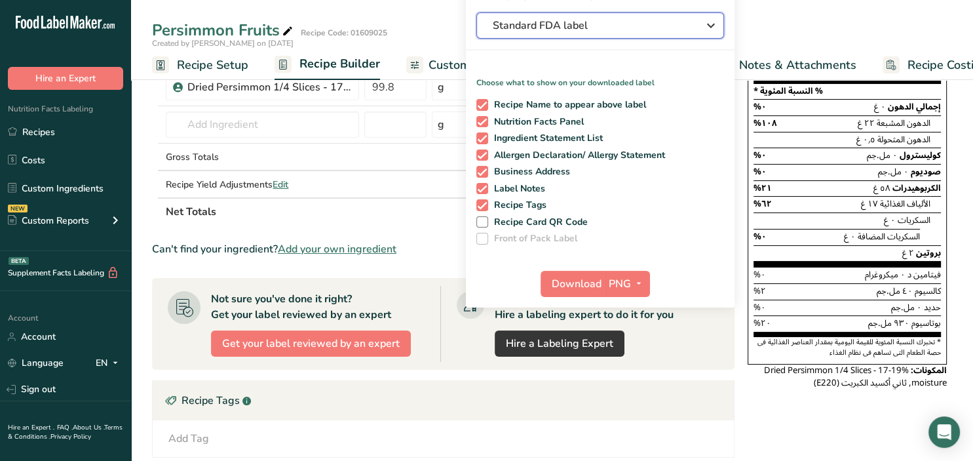
click at [668, 25] on span "Standard FDA label" at bounding box center [591, 26] width 197 height 16
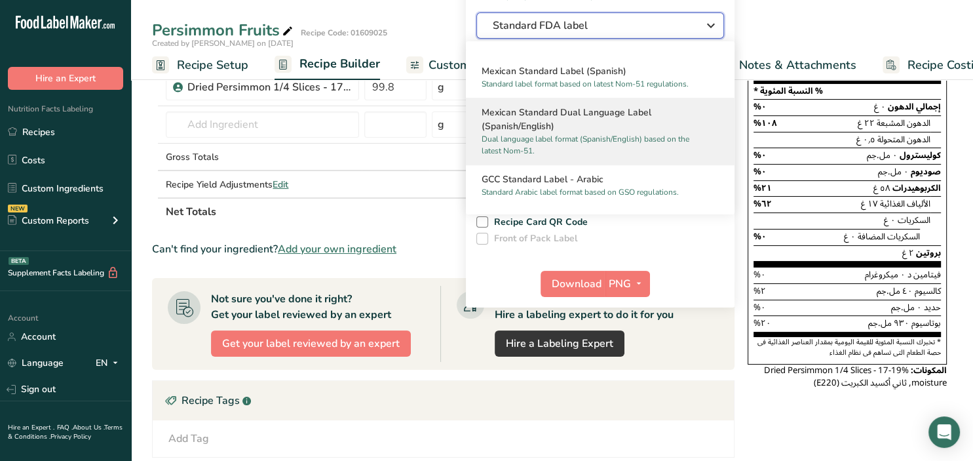
scroll to position [764, 0]
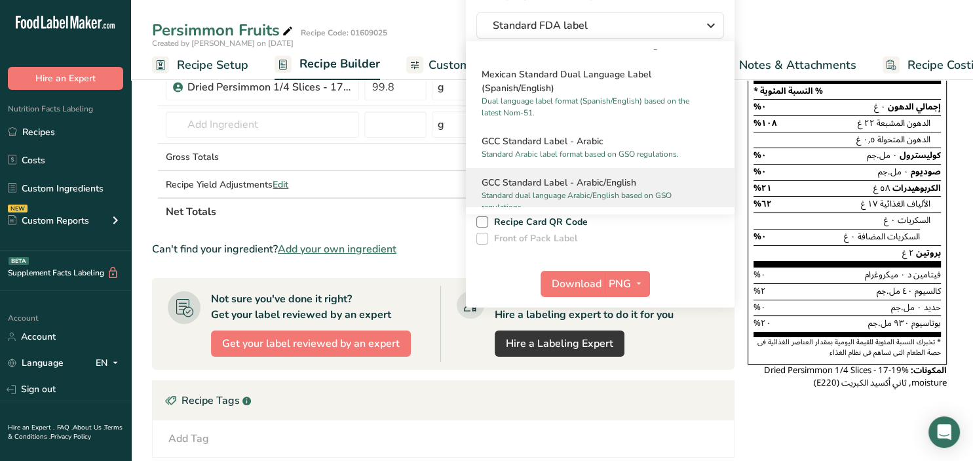
click at [639, 183] on h2 "GCC Standard Label - Arabic/English" at bounding box center [600, 183] width 237 height 14
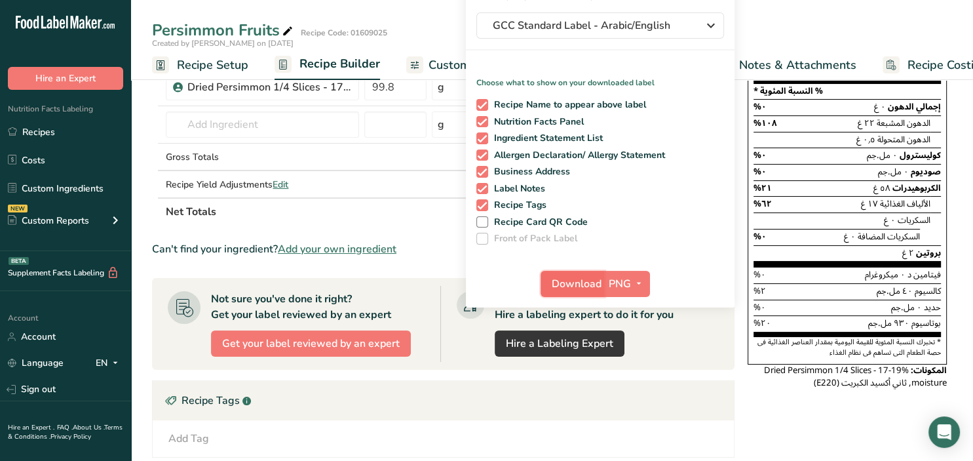
click at [579, 286] on span "Download" at bounding box center [577, 284] width 50 height 16
click at [628, 282] on span "PNG" at bounding box center [620, 284] width 22 height 16
click at [634, 375] on link "PDF" at bounding box center [629, 375] width 42 height 22
click at [610, 278] on span "PDF" at bounding box center [620, 284] width 20 height 16
